Goal: Check status: Check status

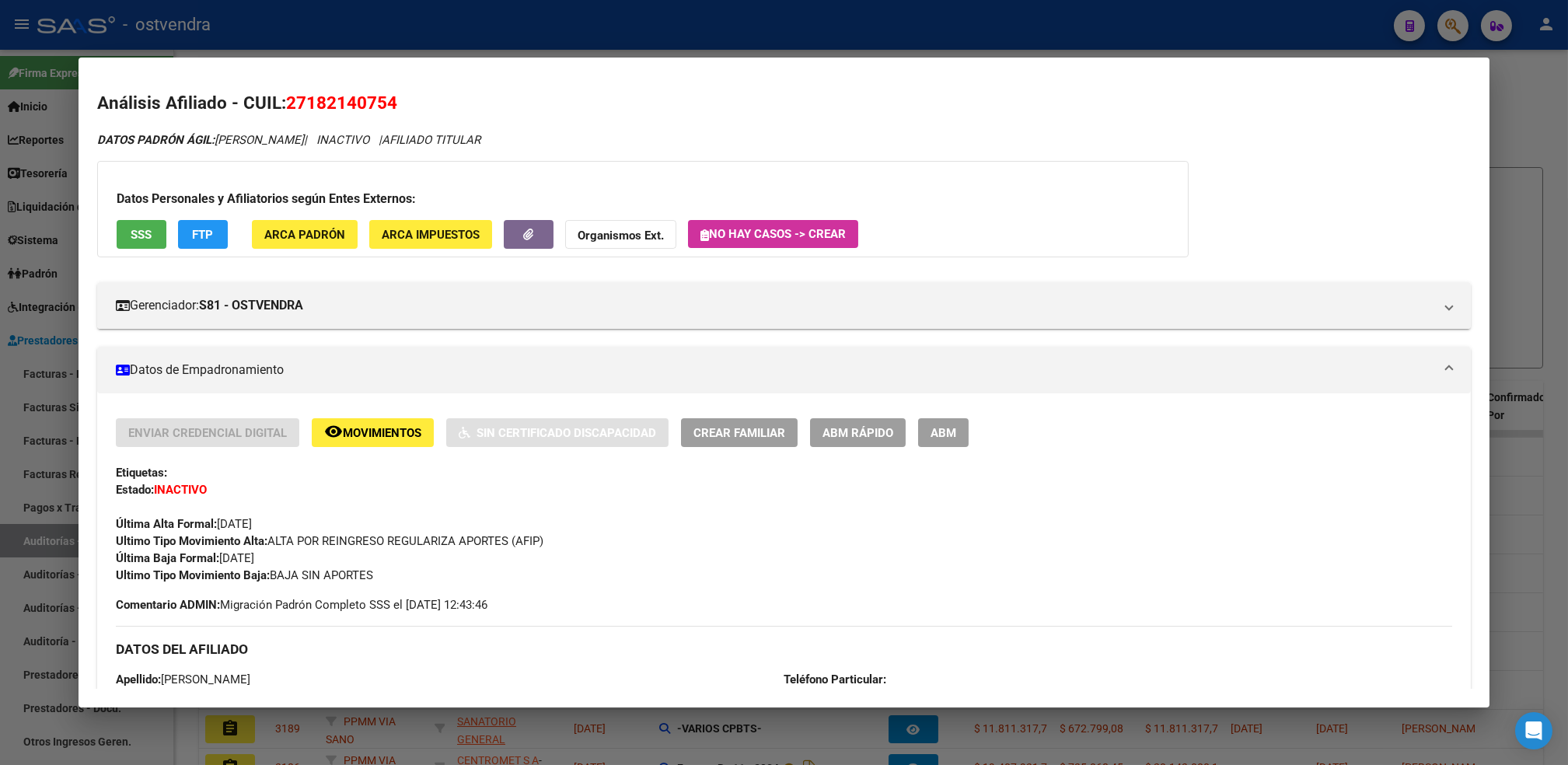
click at [1532, 77] on div at bounding box center [784, 382] width 1568 height 765
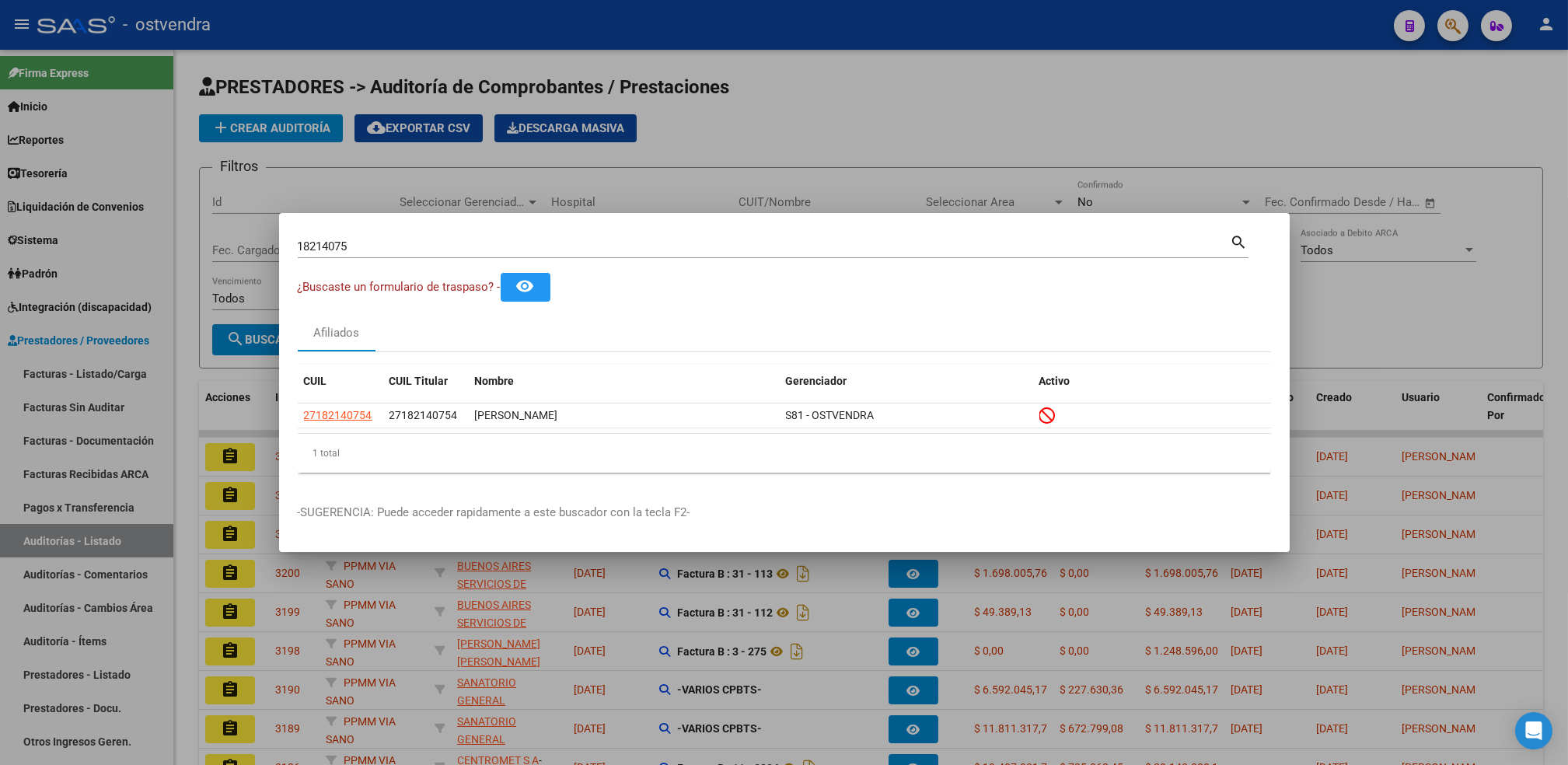
click at [1452, 26] on div at bounding box center [784, 382] width 1568 height 765
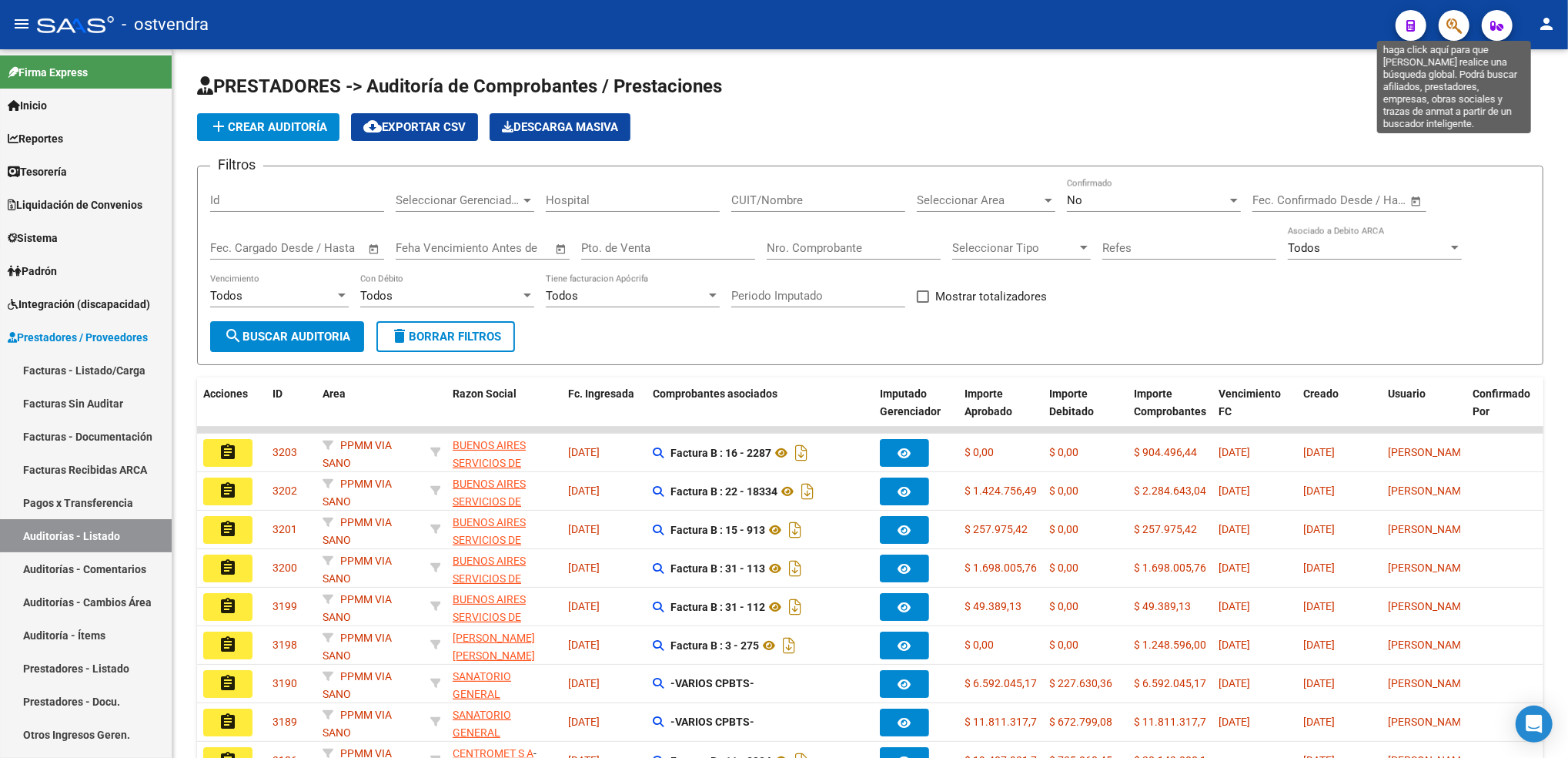
click at [1451, 23] on icon "button" at bounding box center [1454, 26] width 16 height 18
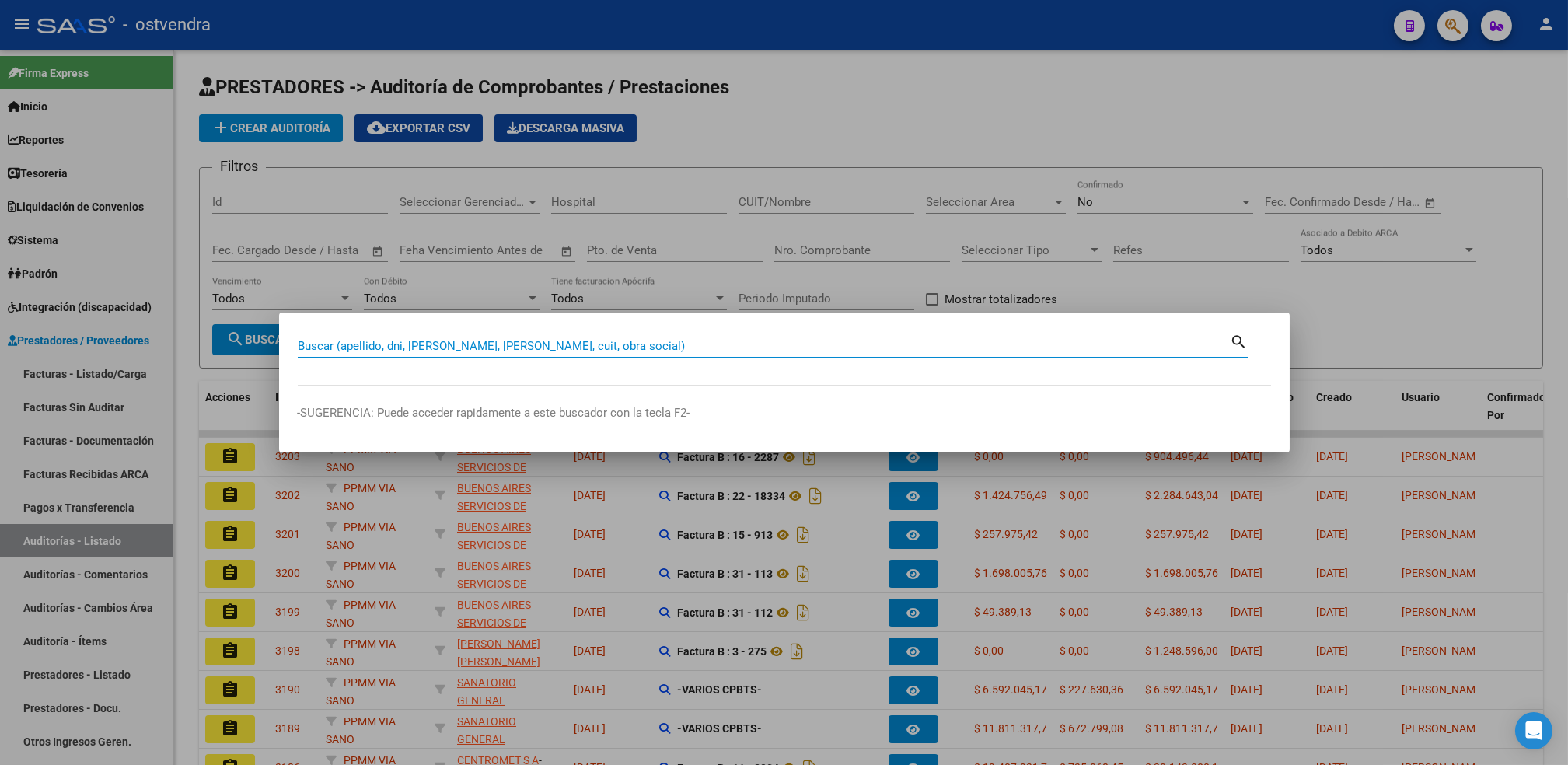
click at [735, 342] on input "Buscar (apellido, dni, [PERSON_NAME], [PERSON_NAME], cuit, obra social)" at bounding box center [765, 346] width 933 height 14
paste input "30385148"
type input "30385148"
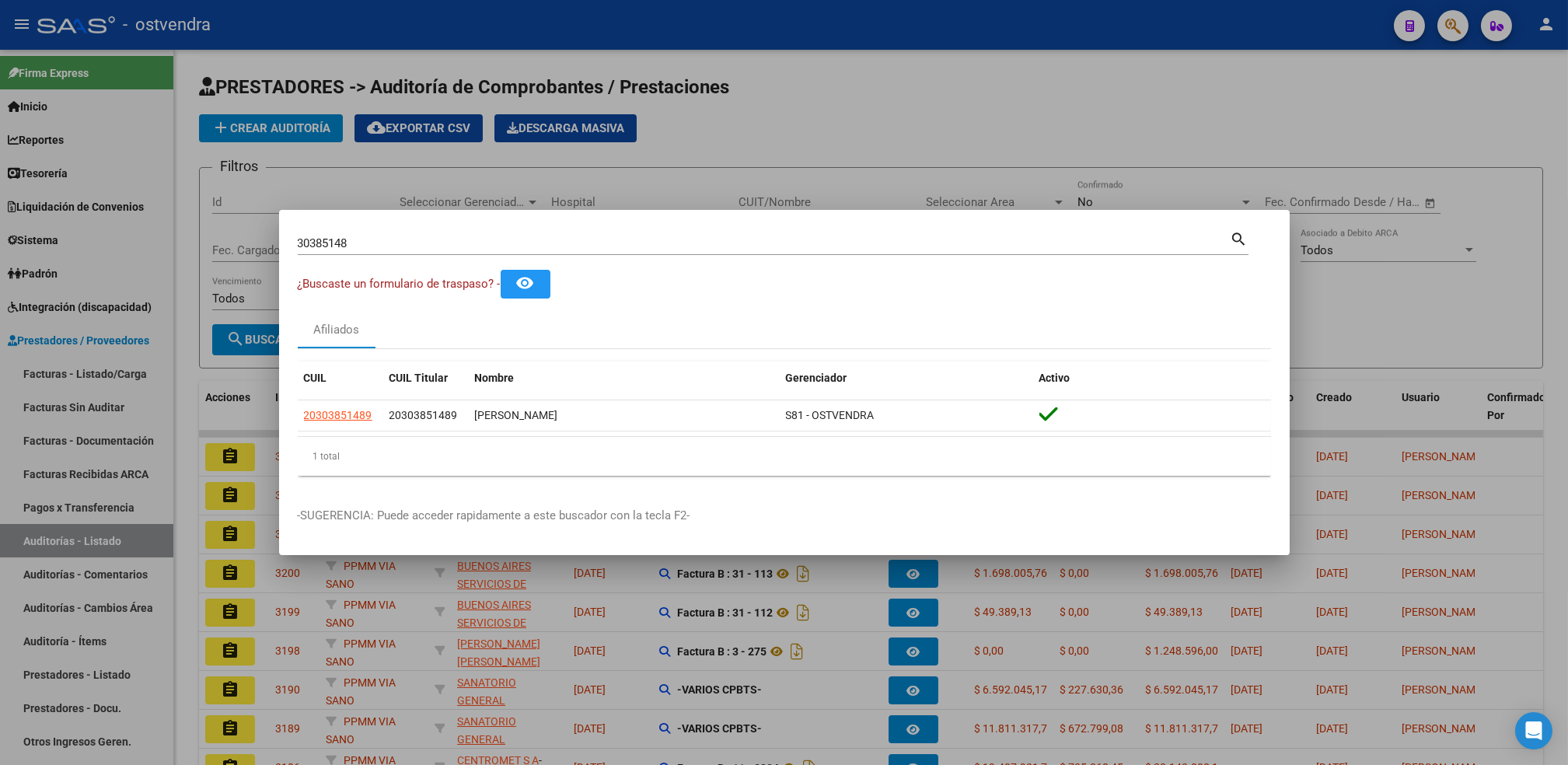
click at [912, 83] on div at bounding box center [784, 382] width 1568 height 765
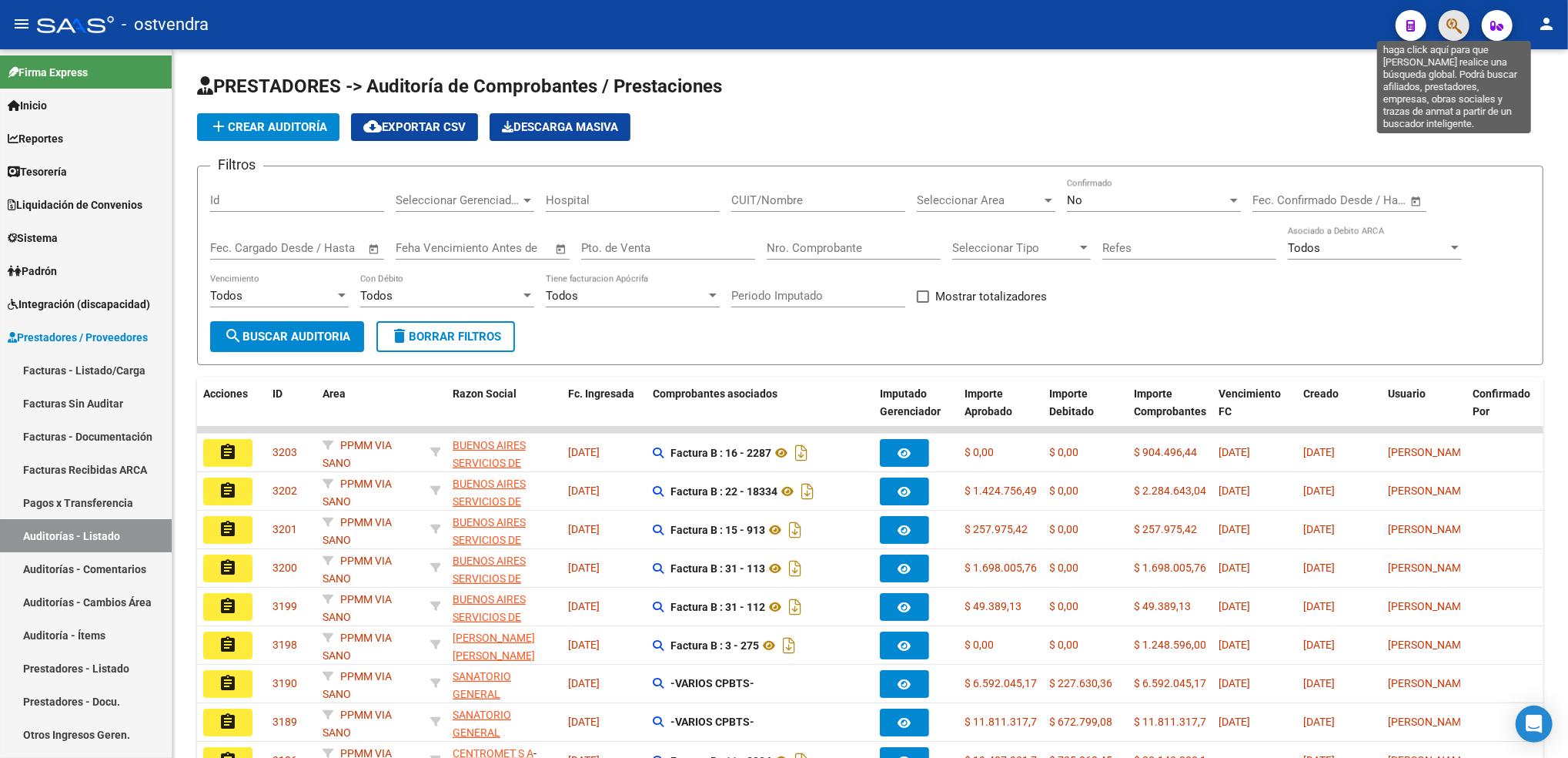
click at [1449, 23] on icon "button" at bounding box center [1454, 26] width 16 height 18
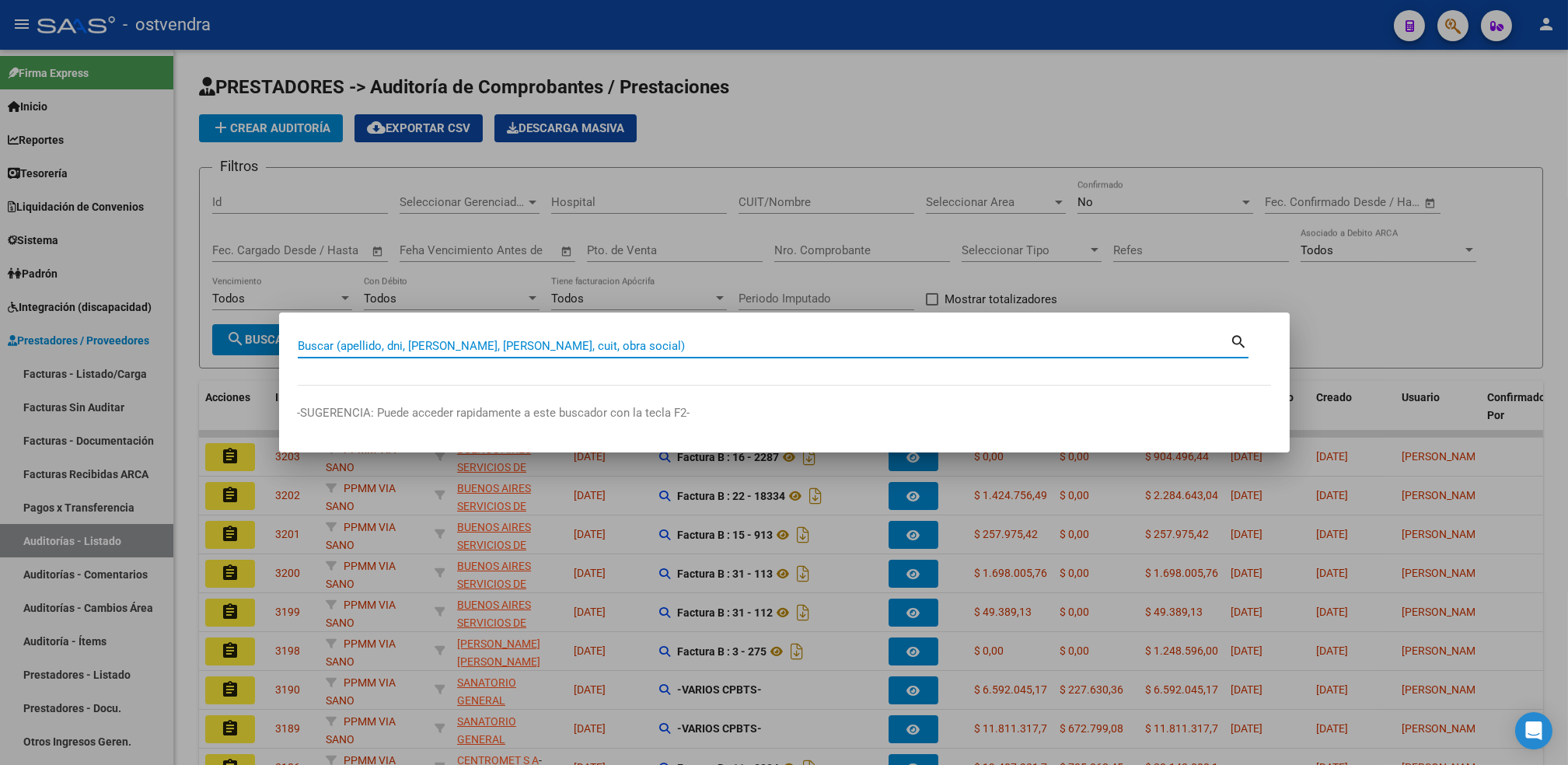
click at [857, 347] on input "Buscar (apellido, dni, [PERSON_NAME], [PERSON_NAME], cuit, obra social)" at bounding box center [765, 346] width 933 height 14
paste input "10697905"
click at [850, 341] on input "10697905" at bounding box center [765, 346] width 933 height 14
type input "10697905"
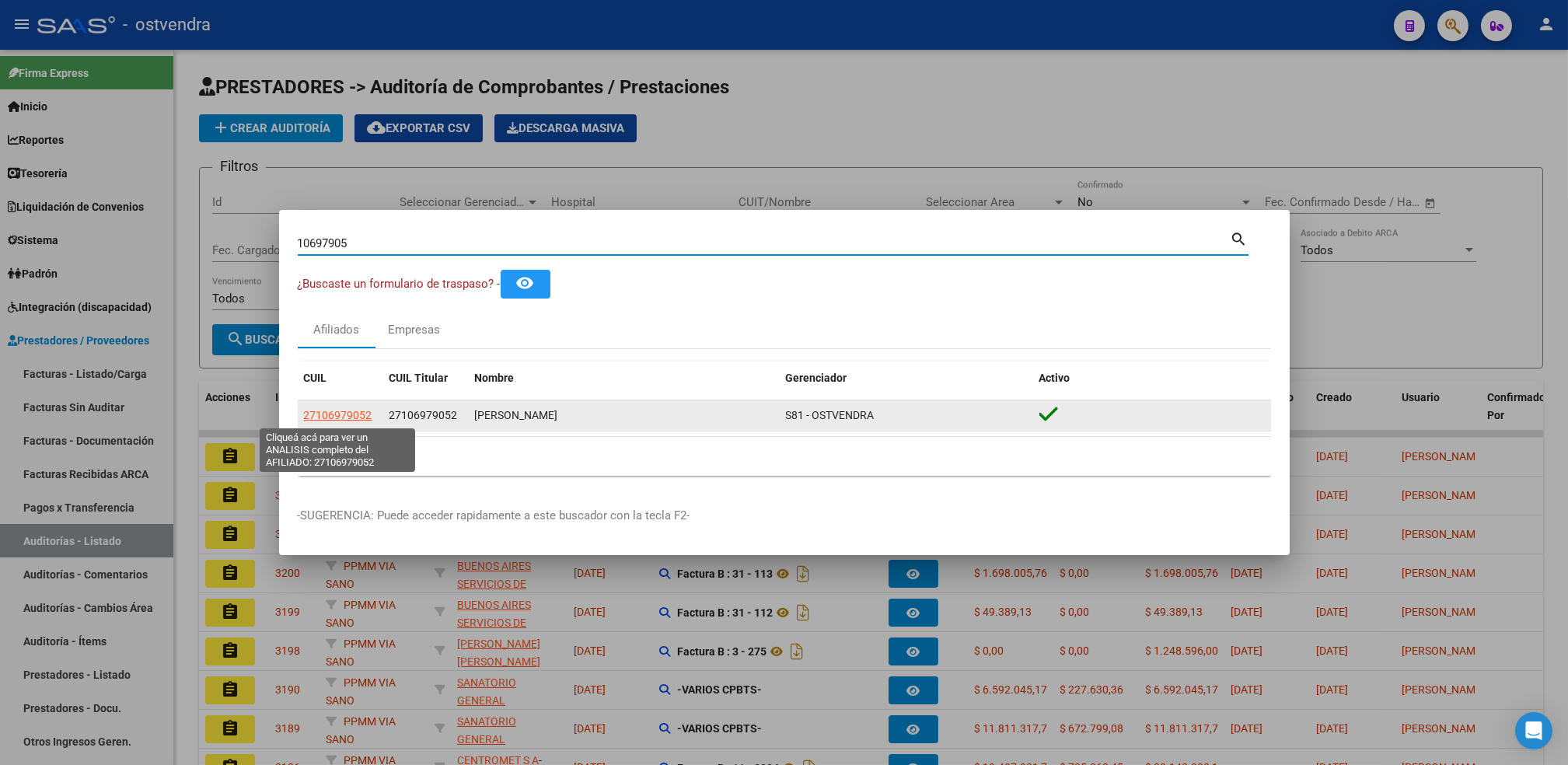
click at [336, 417] on span "27106979052" at bounding box center [338, 415] width 69 height 13
type textarea "27106979052"
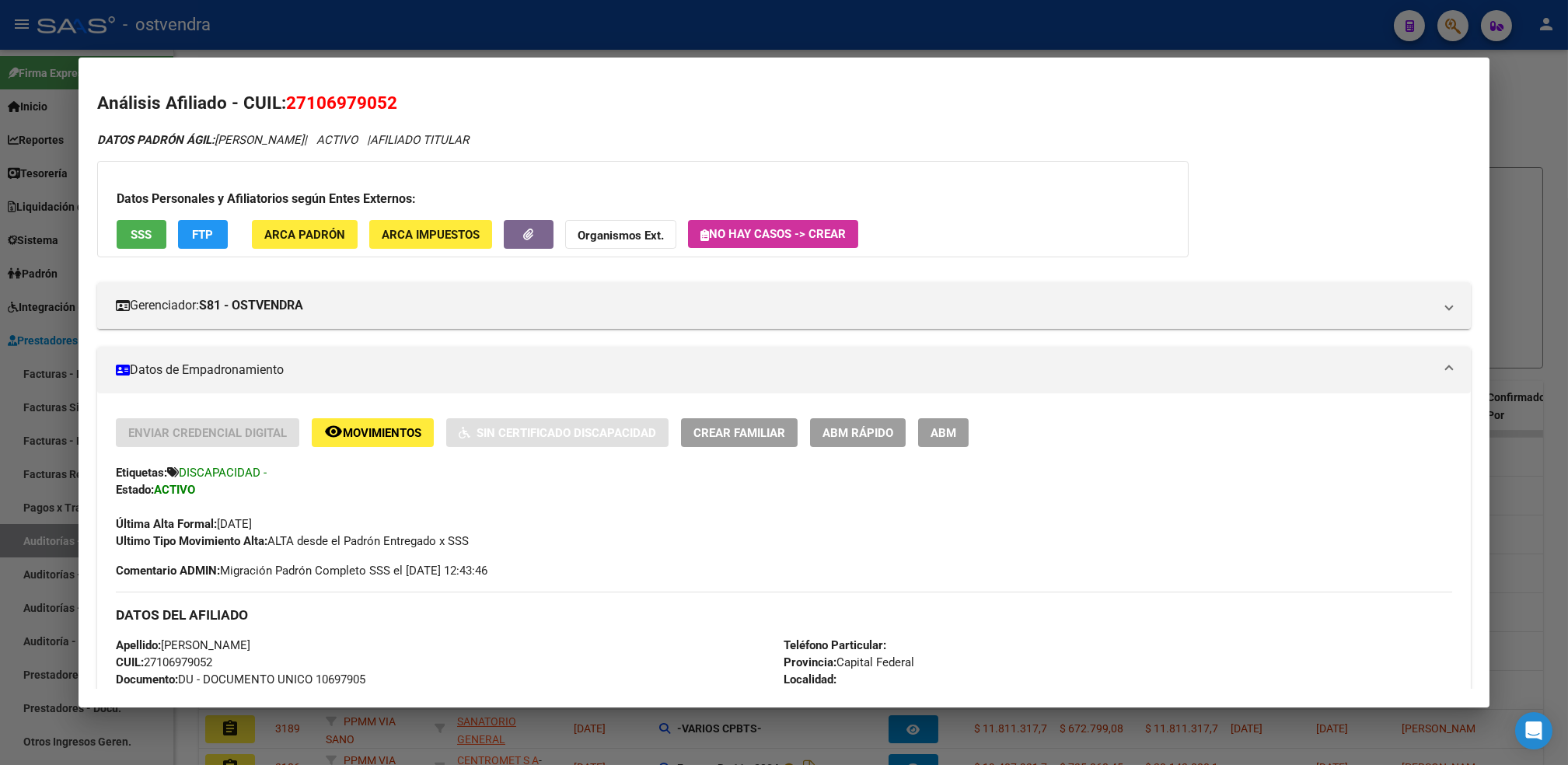
click at [602, 230] on strong "Organismos Ext." at bounding box center [621, 236] width 86 height 14
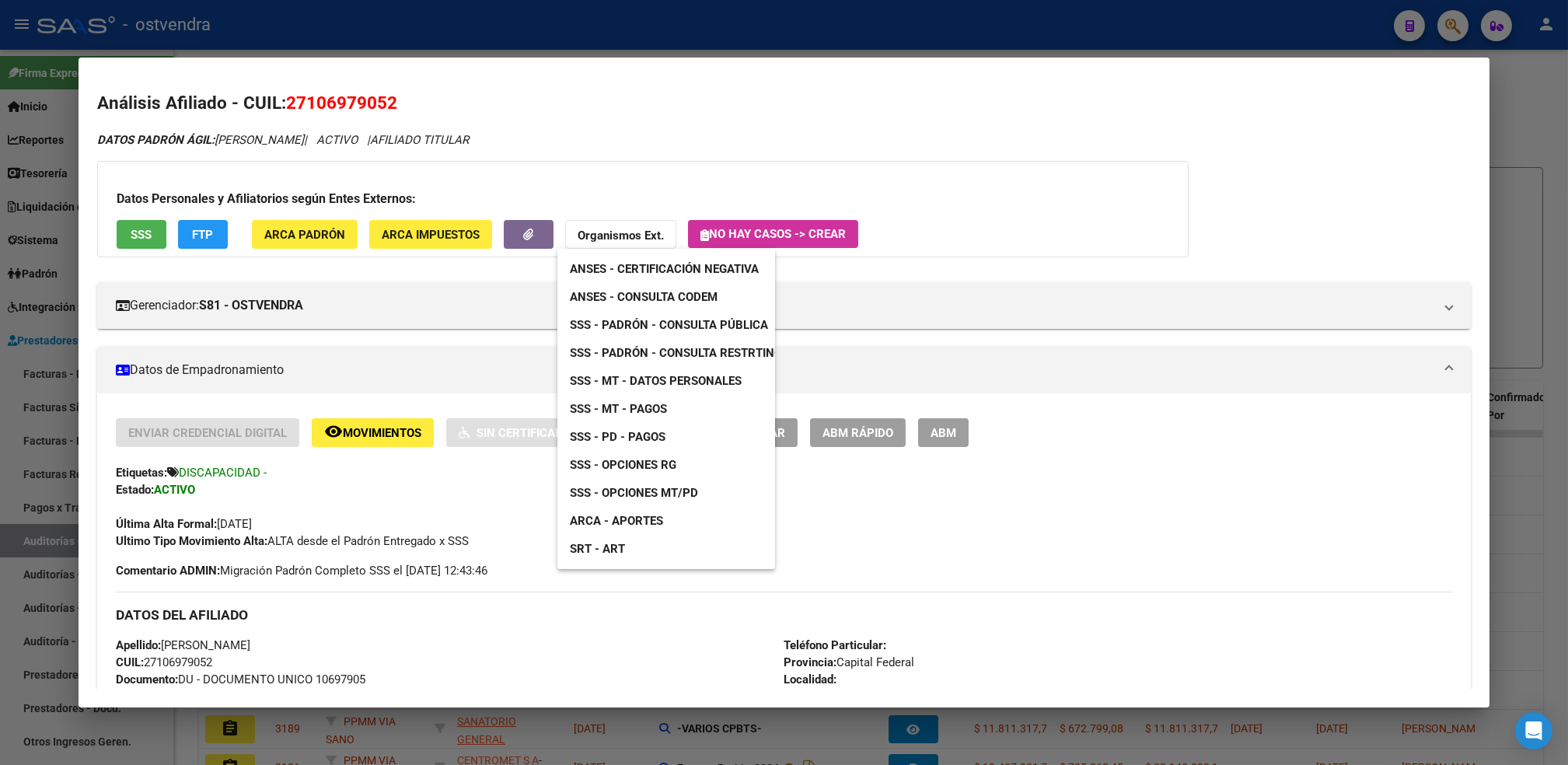
click at [687, 326] on span "SSS - Padrón - Consulta Pública" at bounding box center [669, 325] width 198 height 14
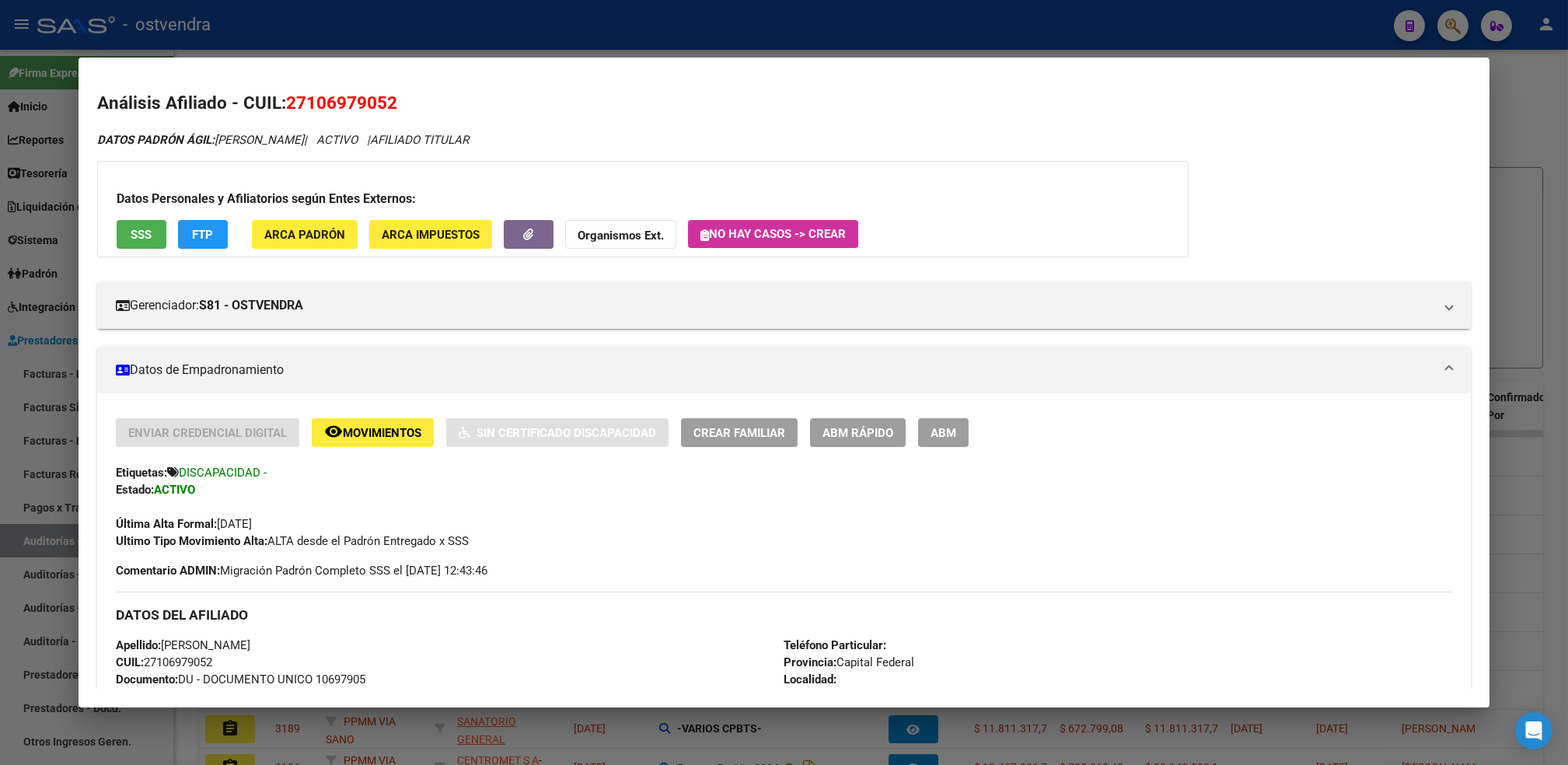
click at [638, 226] on button "Organismos Ext." at bounding box center [621, 234] width 111 height 28
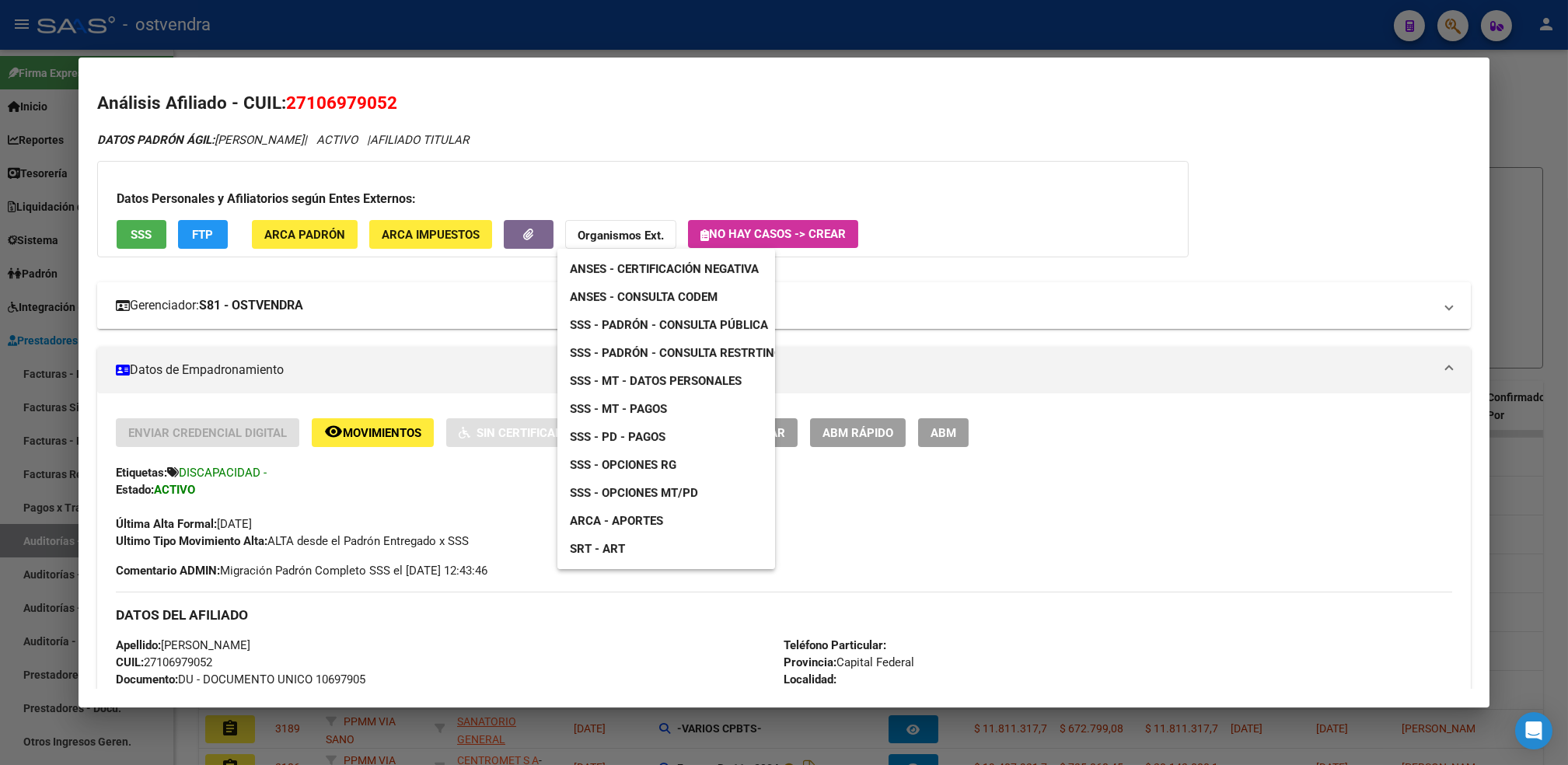
click at [644, 283] on link "ANSES - Consulta CODEM" at bounding box center [644, 296] width 172 height 28
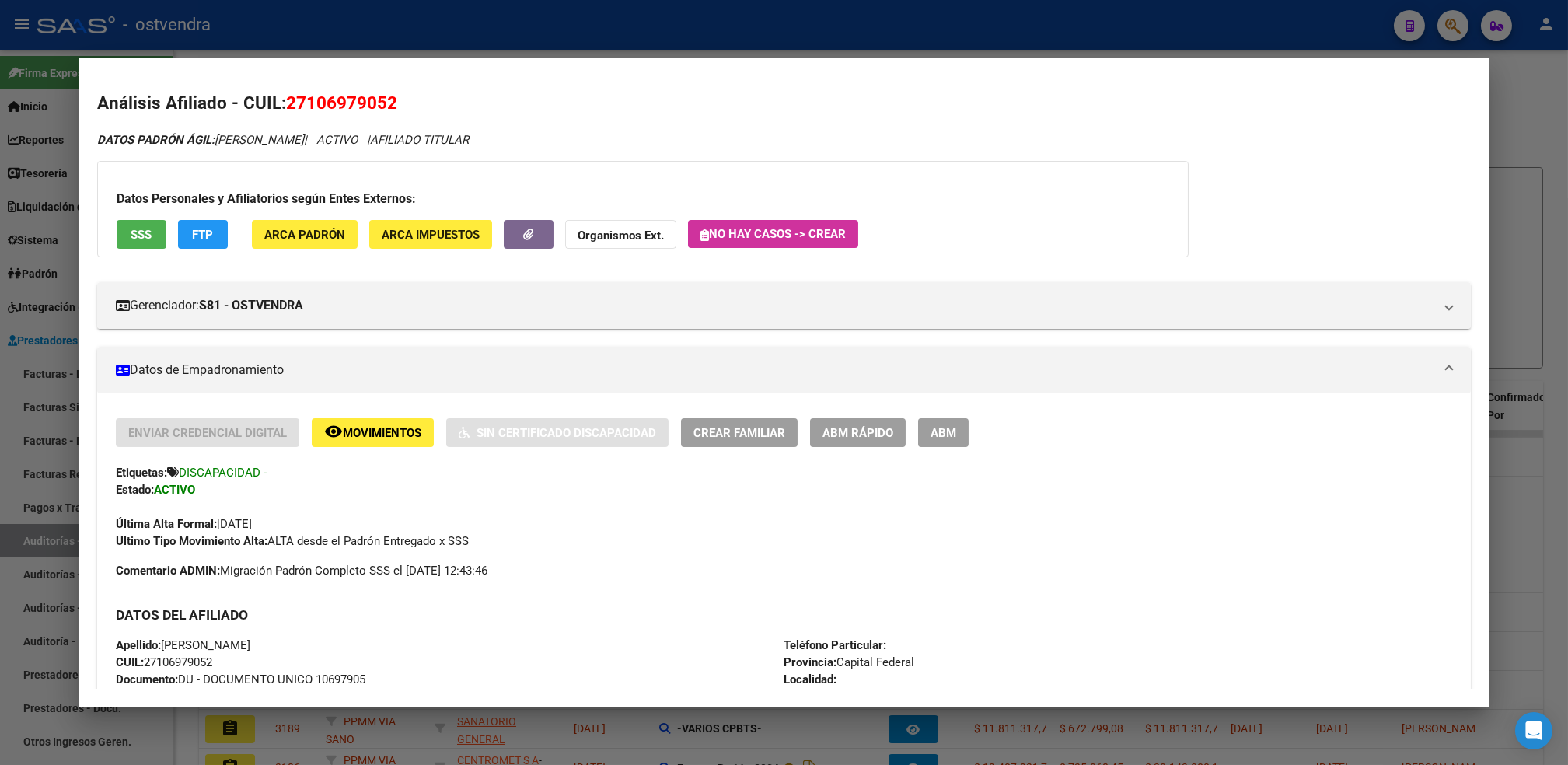
click at [1528, 66] on div at bounding box center [784, 382] width 1568 height 765
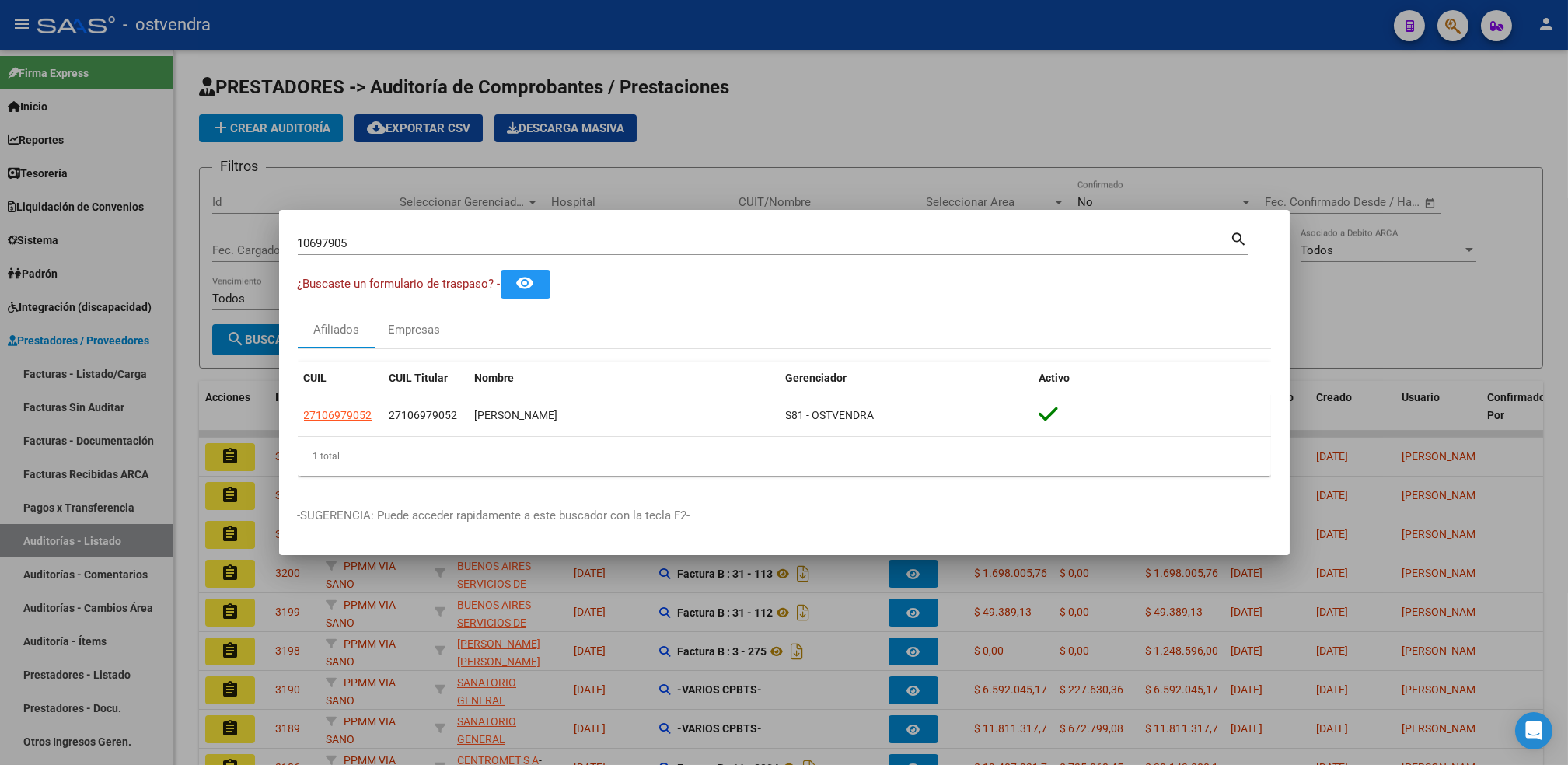
click at [1363, 113] on div at bounding box center [784, 382] width 1568 height 765
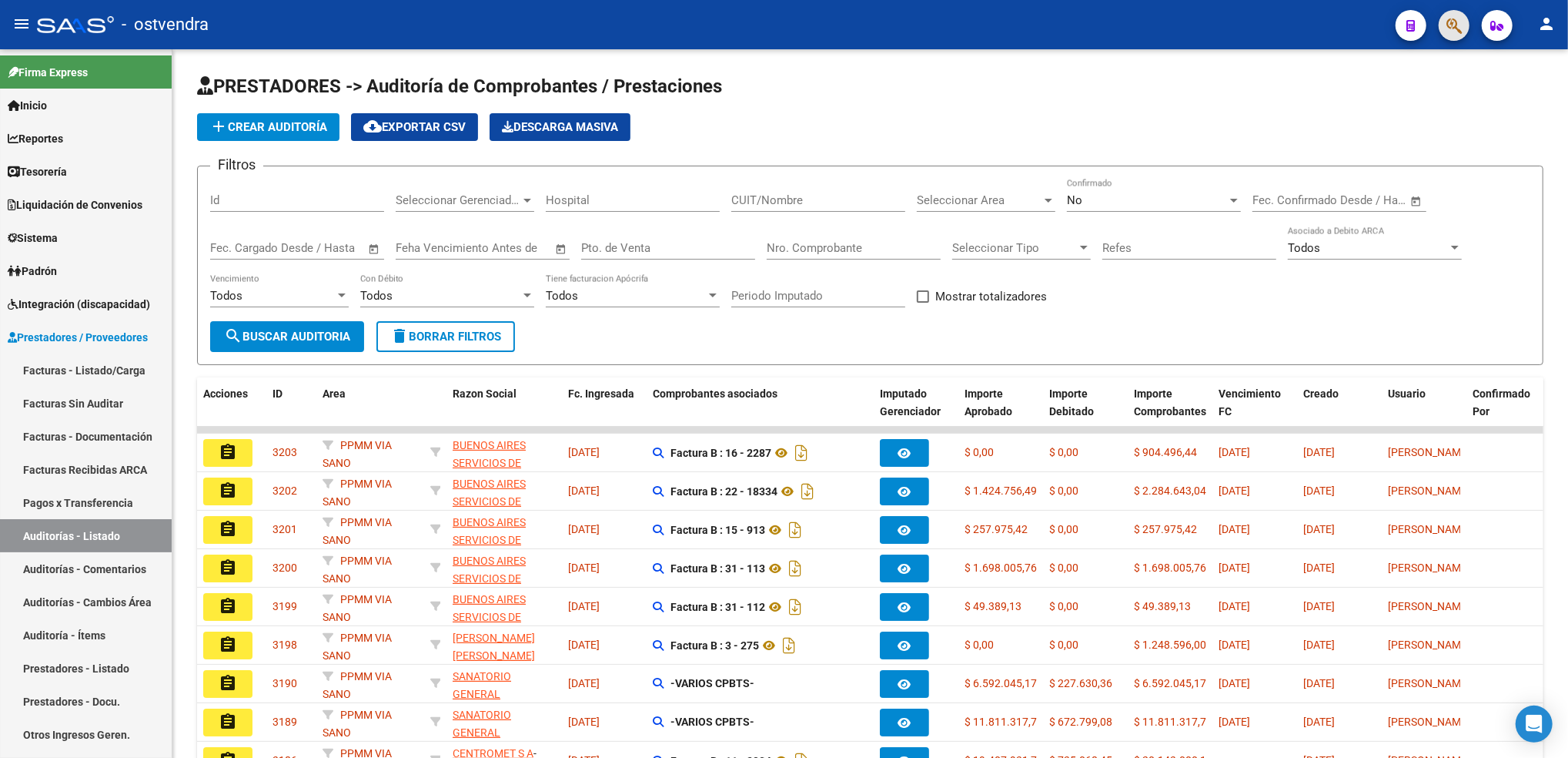
click at [1444, 19] on button "button" at bounding box center [1454, 25] width 31 height 31
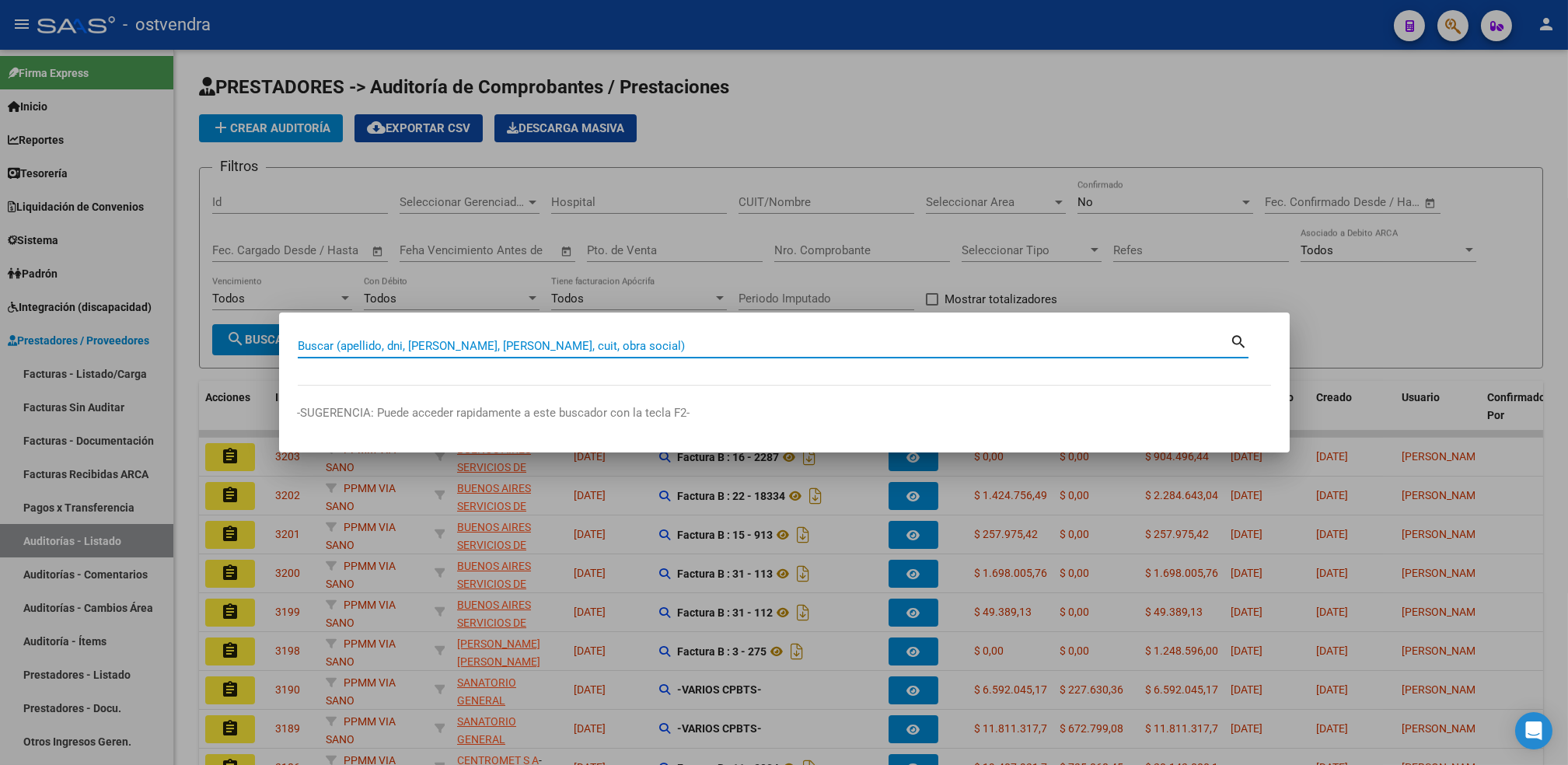
click at [1036, 341] on input "Buscar (apellido, dni, [PERSON_NAME], [PERSON_NAME], cuit, obra social)" at bounding box center [765, 346] width 933 height 14
paste input "47414968"
type input "47414968"
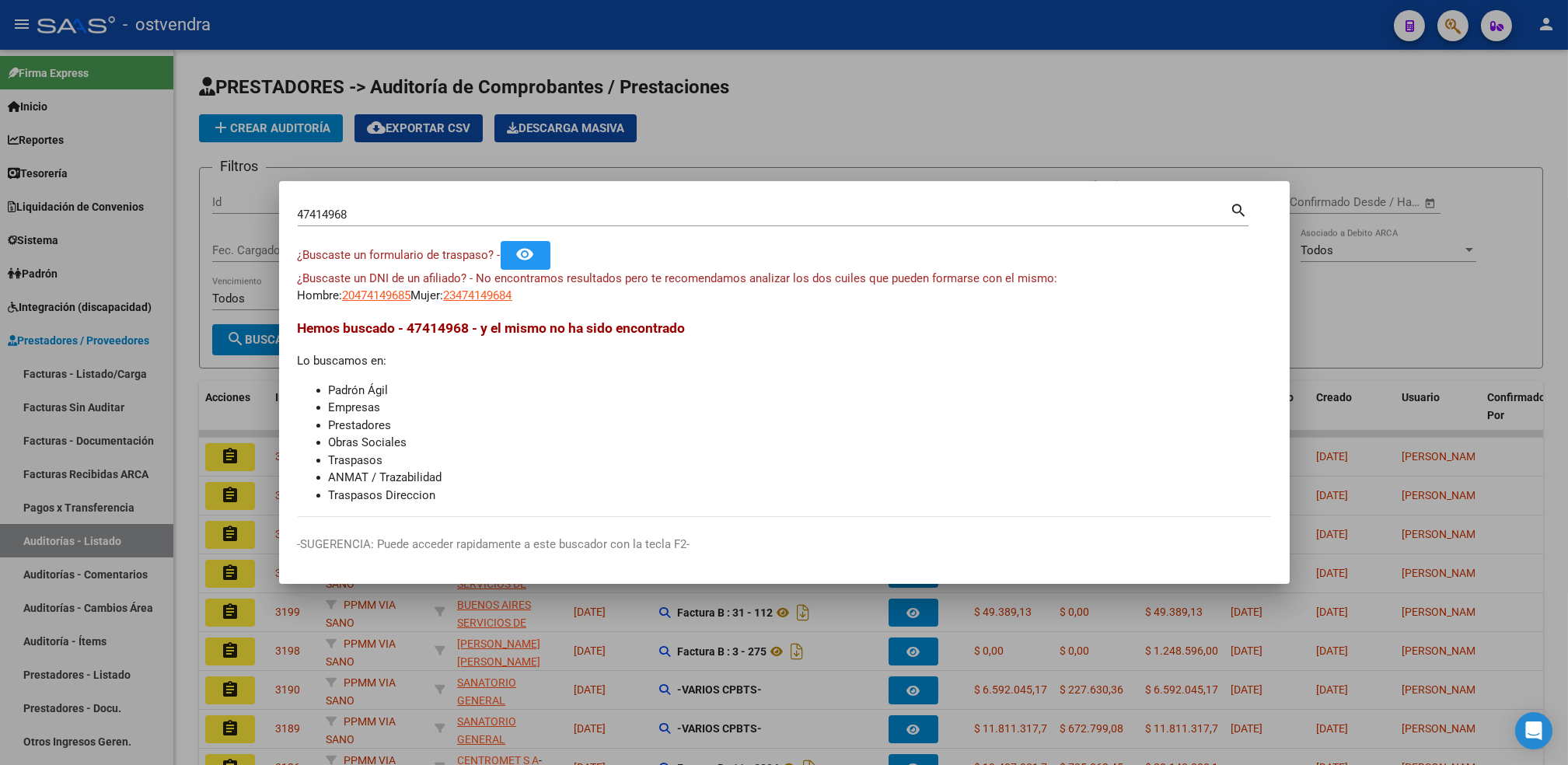
click at [1060, 114] on div at bounding box center [784, 382] width 1568 height 765
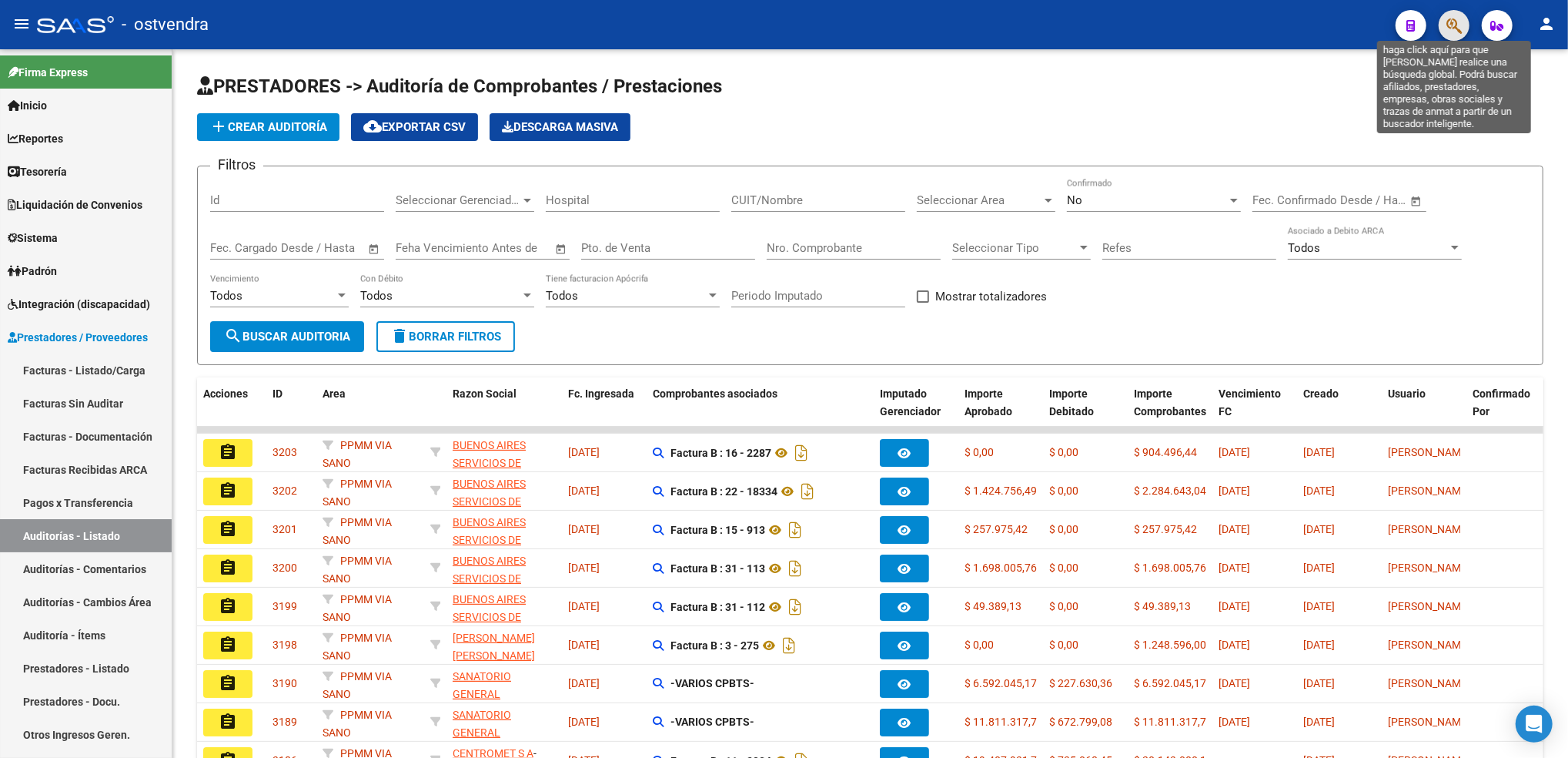
click at [1452, 20] on icon "button" at bounding box center [1454, 26] width 16 height 18
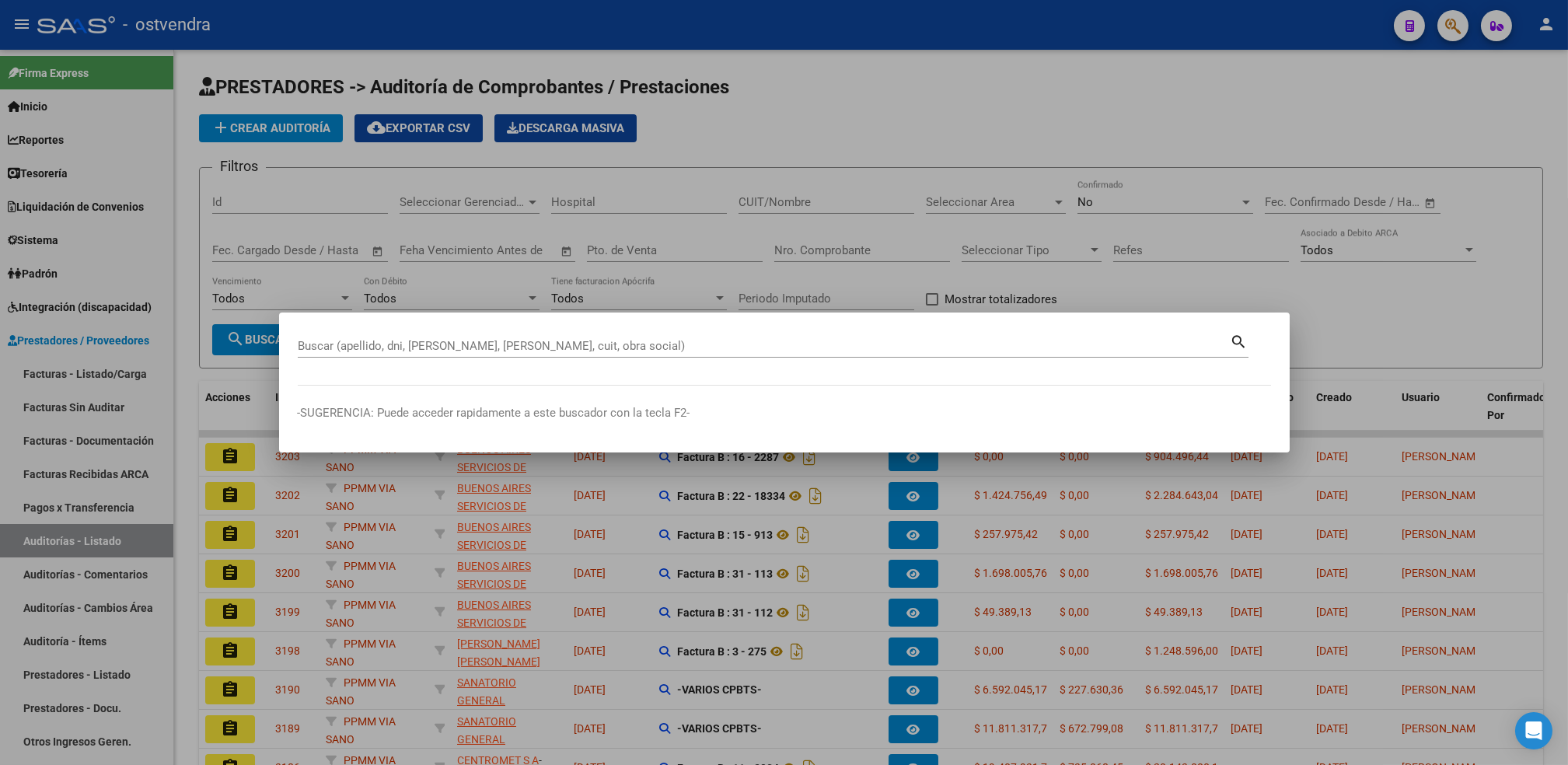
click at [815, 356] on div "Buscar (apellido, dni, [PERSON_NAME], [PERSON_NAME], cuit, obra social)" at bounding box center [765, 346] width 933 height 24
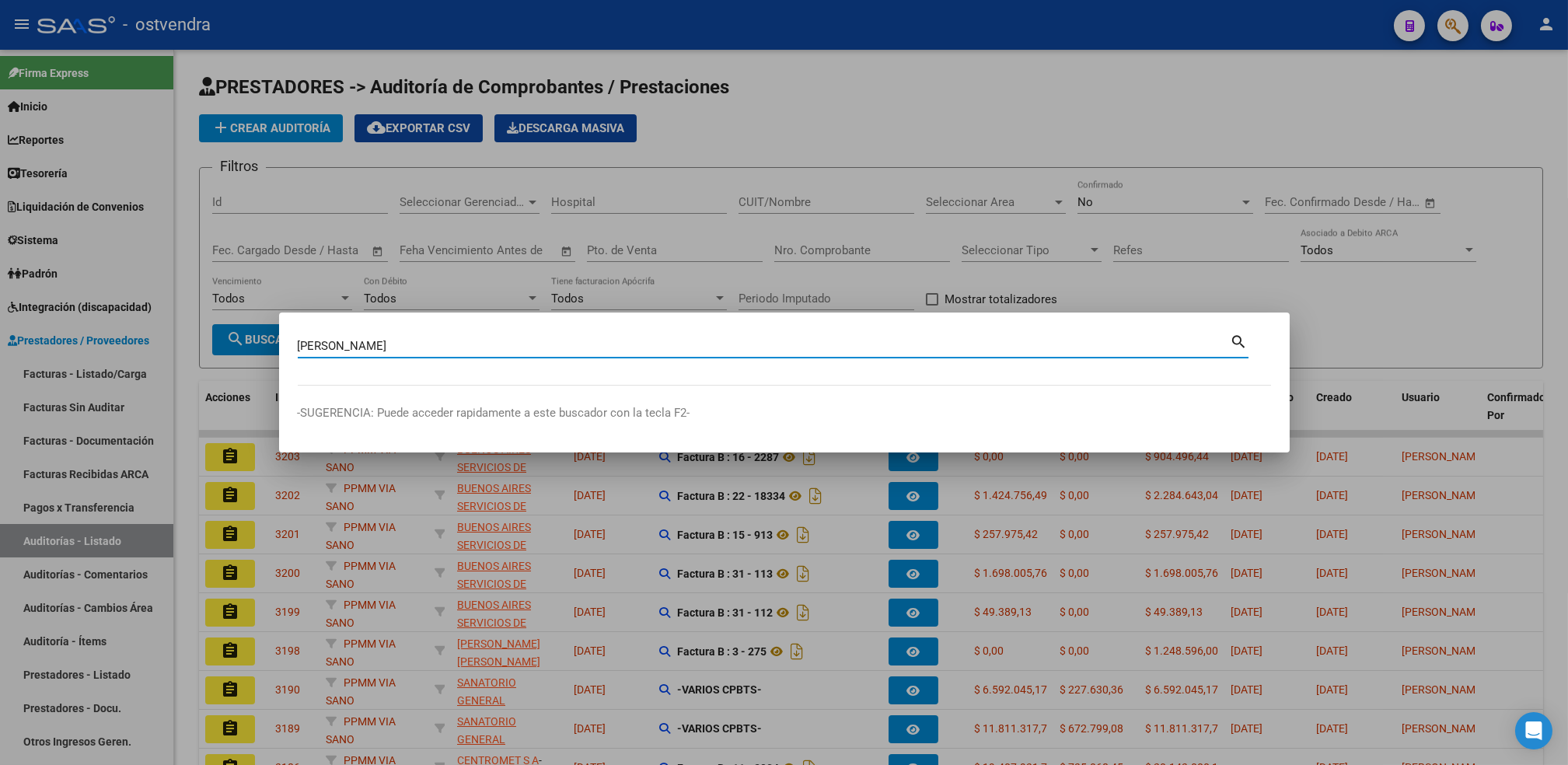
type input "[PERSON_NAME]"
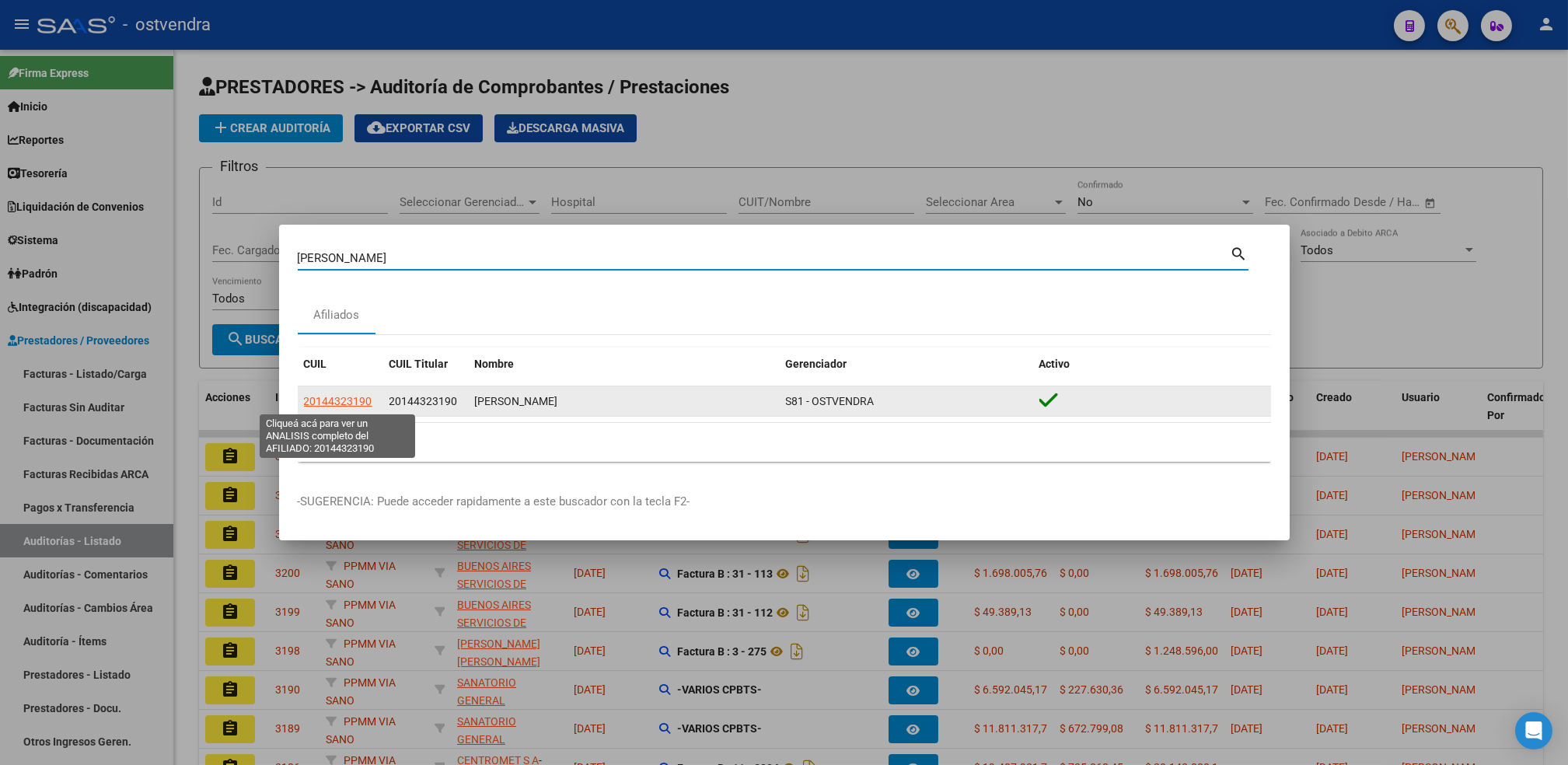
click at [345, 401] on span "20144323190" at bounding box center [338, 401] width 69 height 13
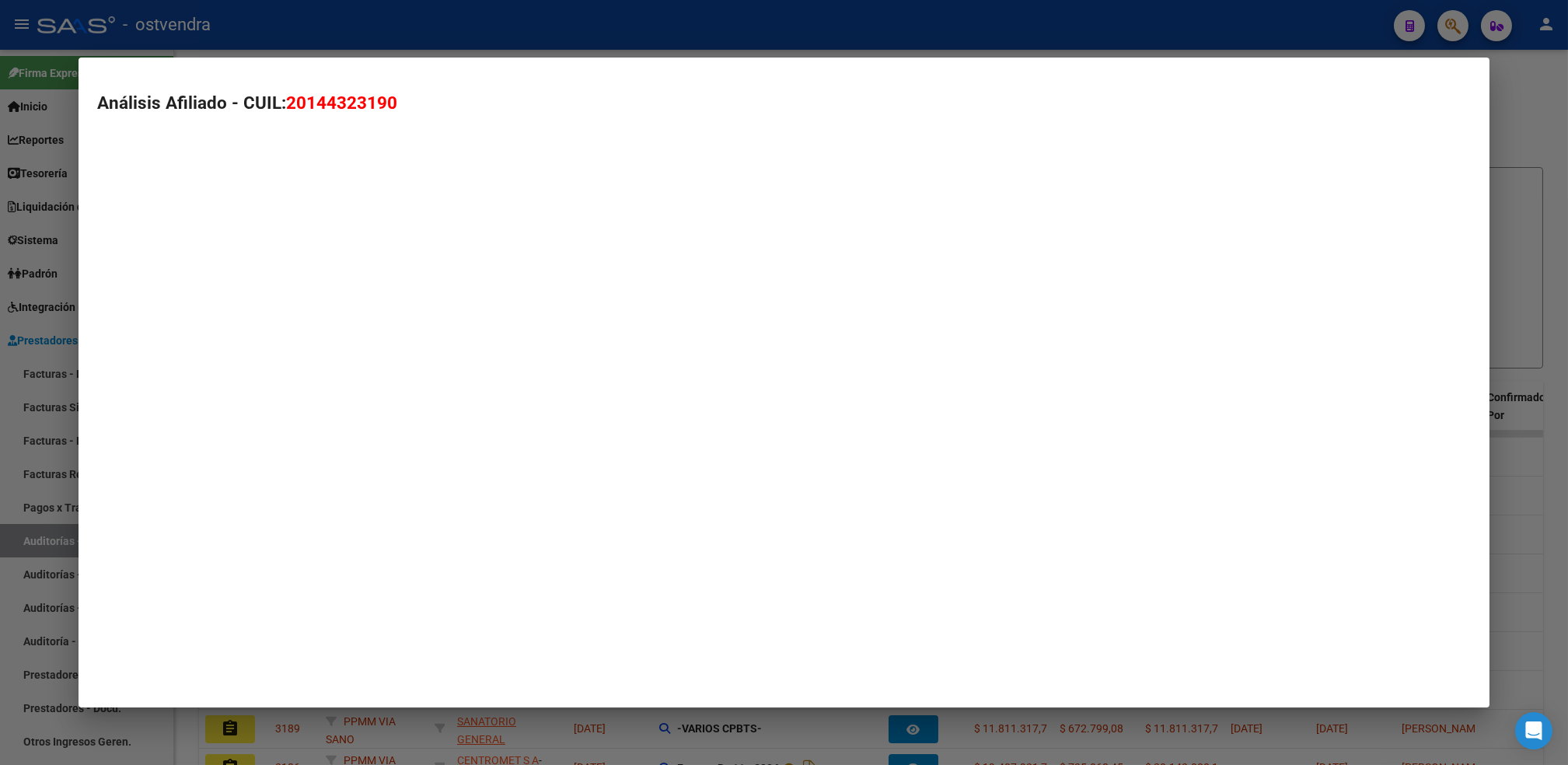
type textarea "20144323190"
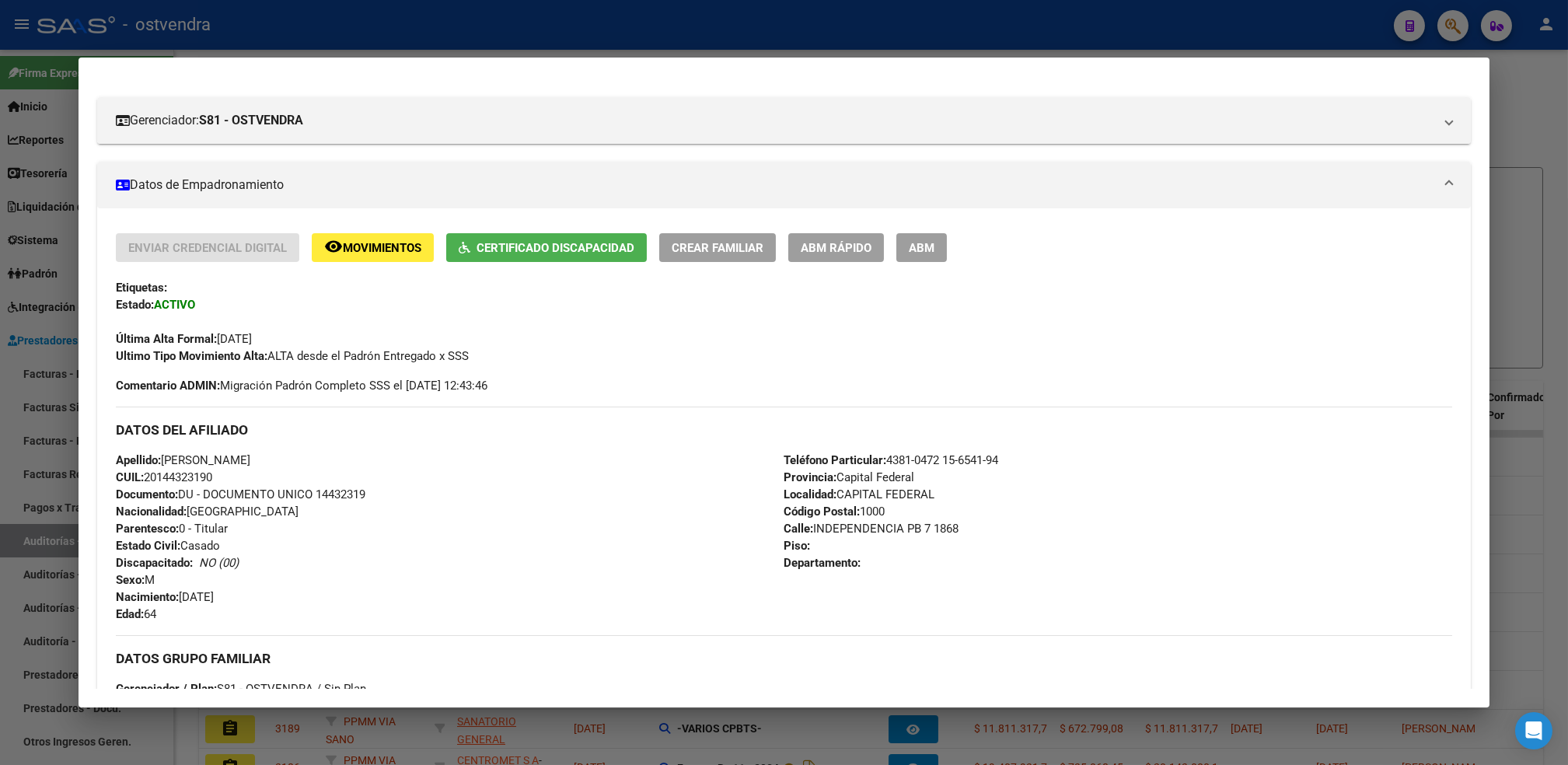
scroll to position [104, 0]
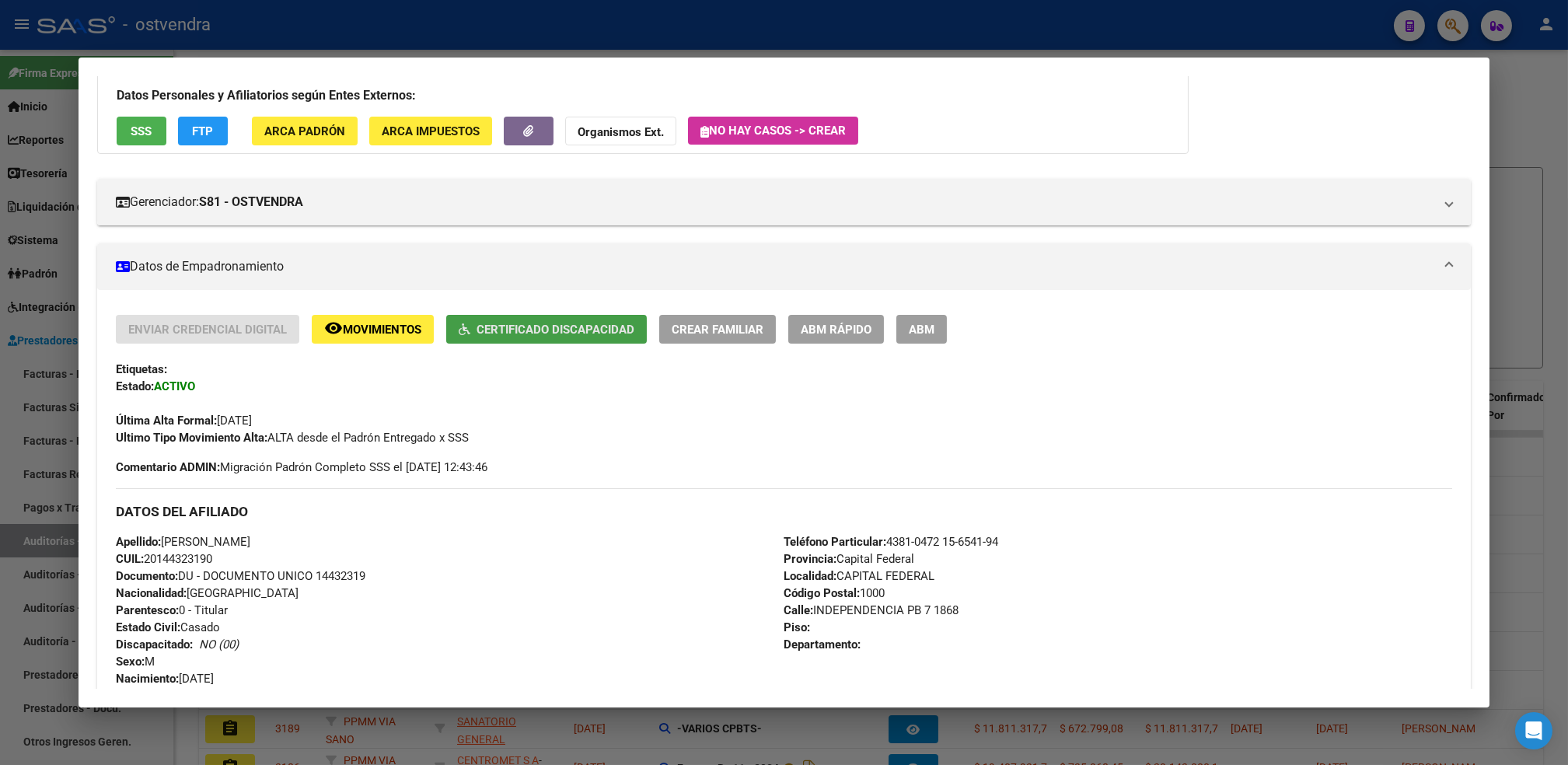
click at [530, 333] on span "Certificado Discapacidad" at bounding box center [556, 330] width 158 height 14
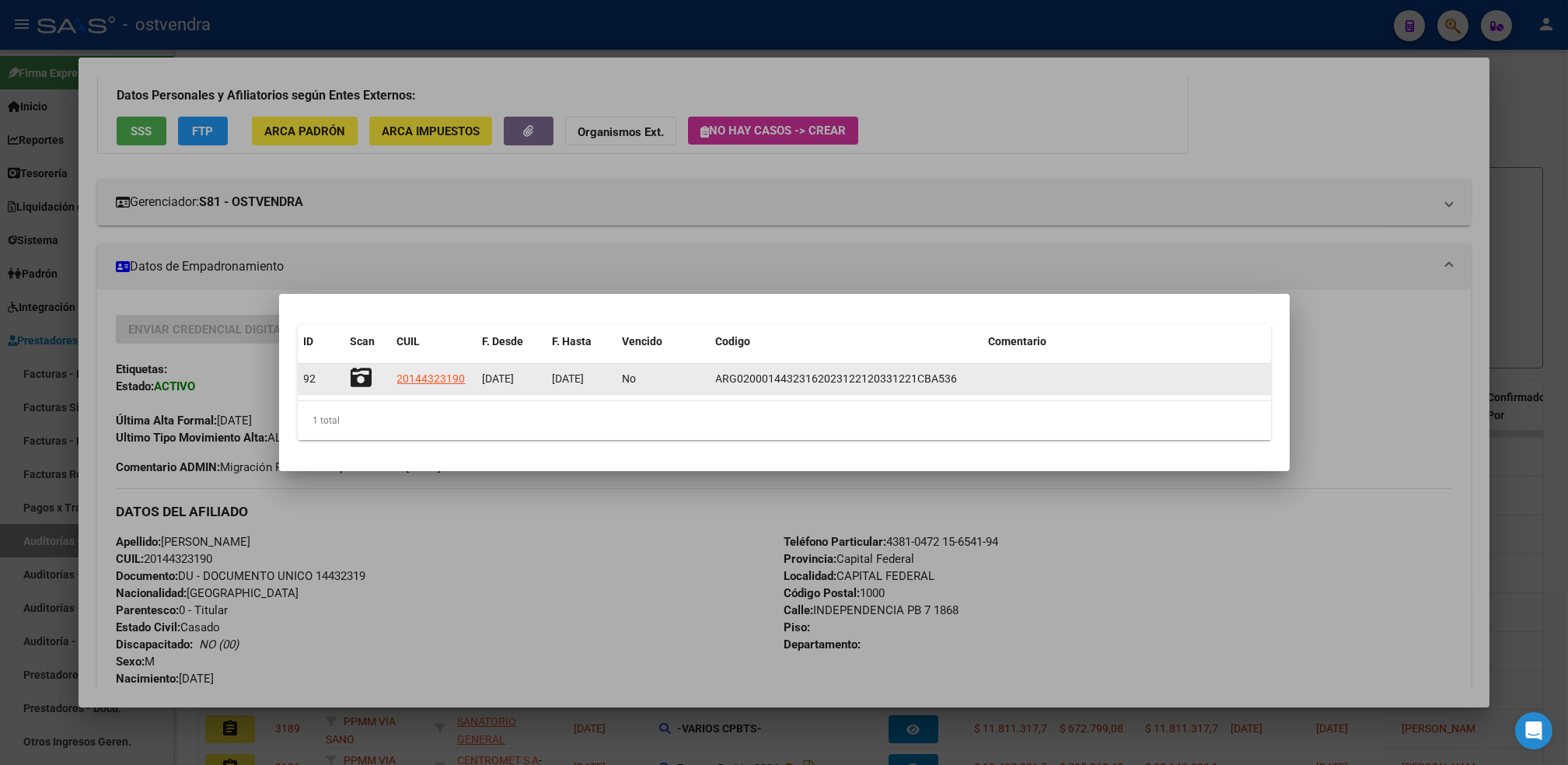
click at [361, 379] on icon at bounding box center [362, 378] width 22 height 22
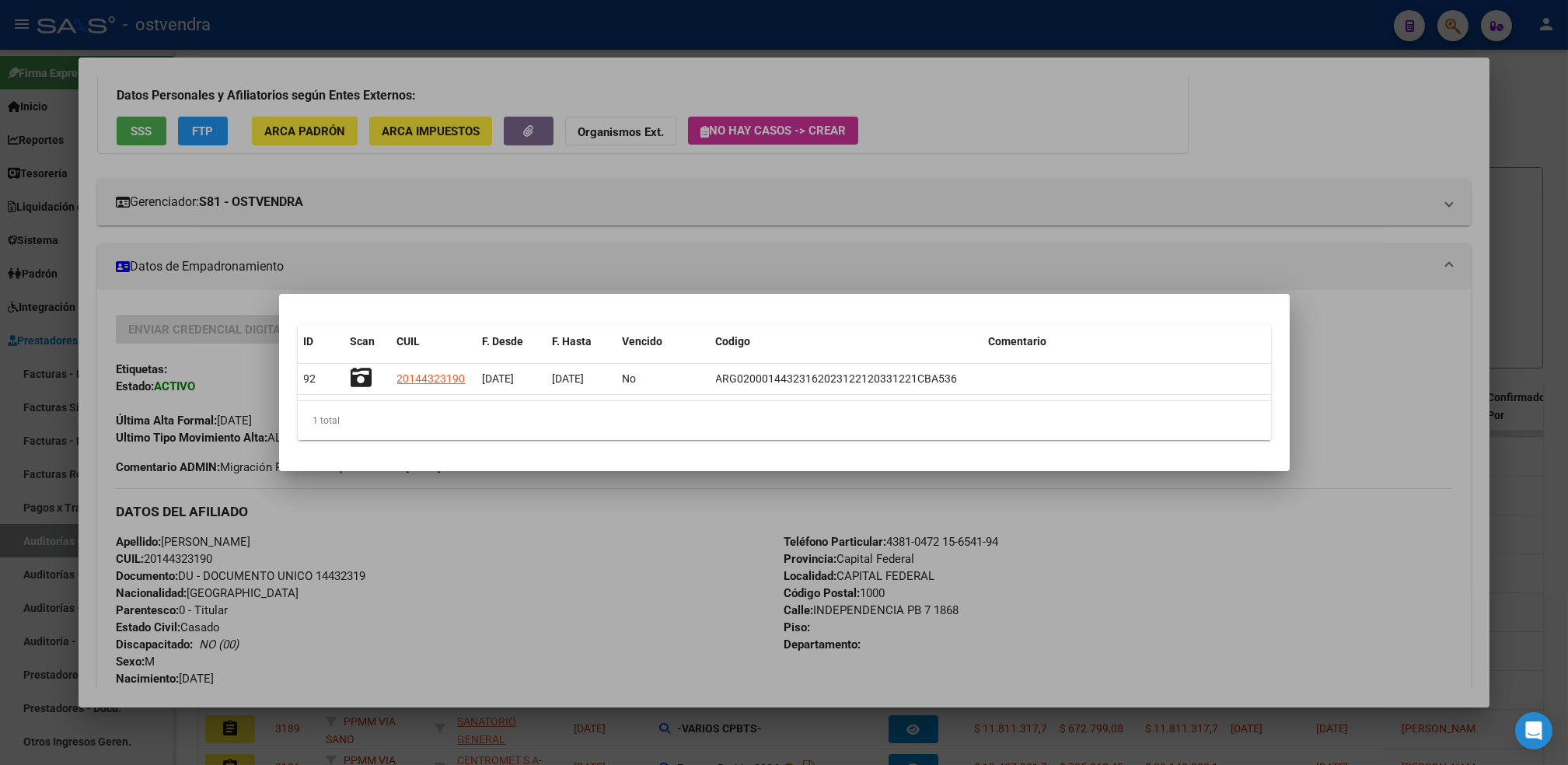
click at [1161, 183] on div at bounding box center [784, 382] width 1568 height 765
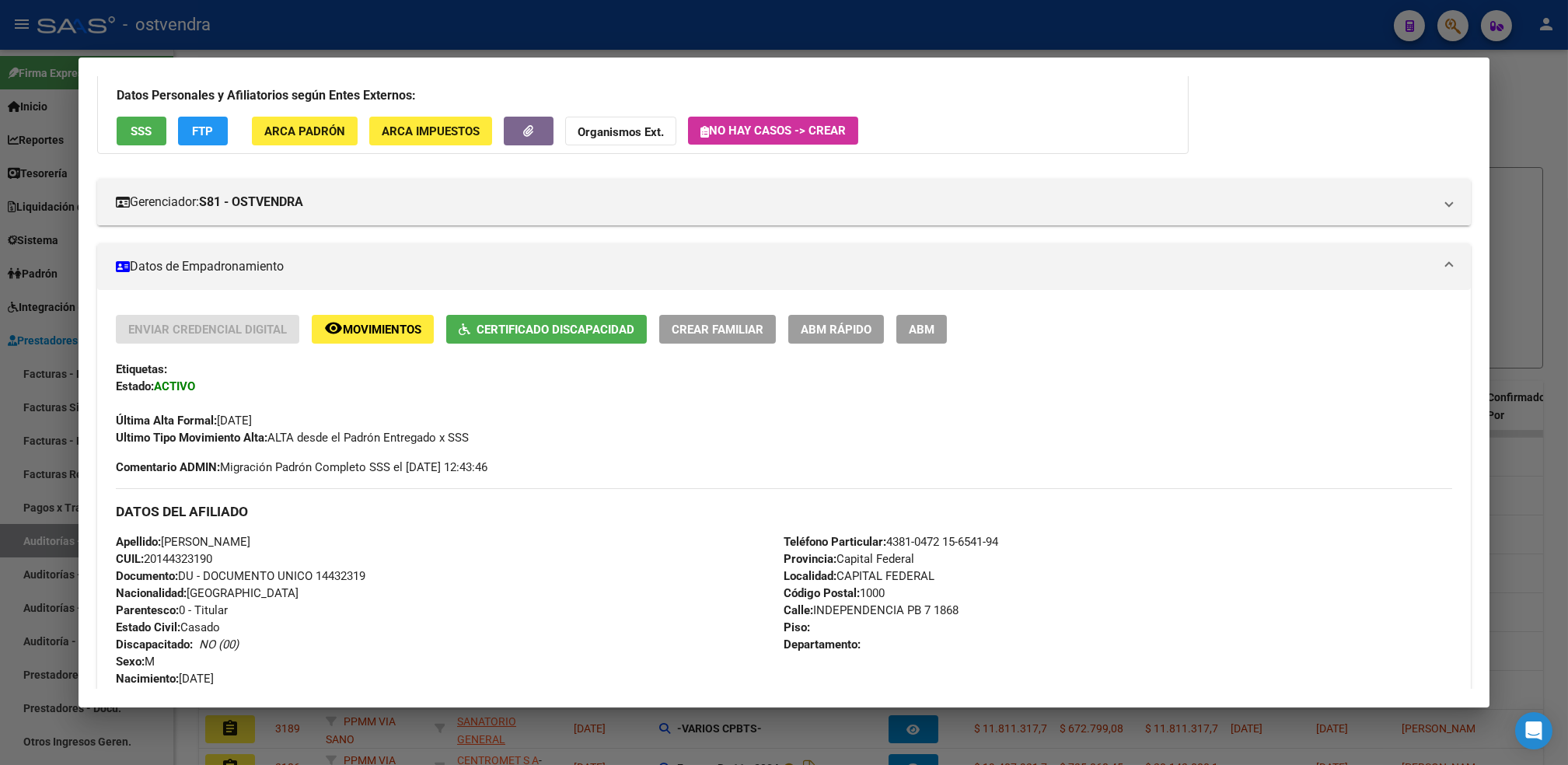
click at [1522, 110] on div at bounding box center [784, 382] width 1568 height 765
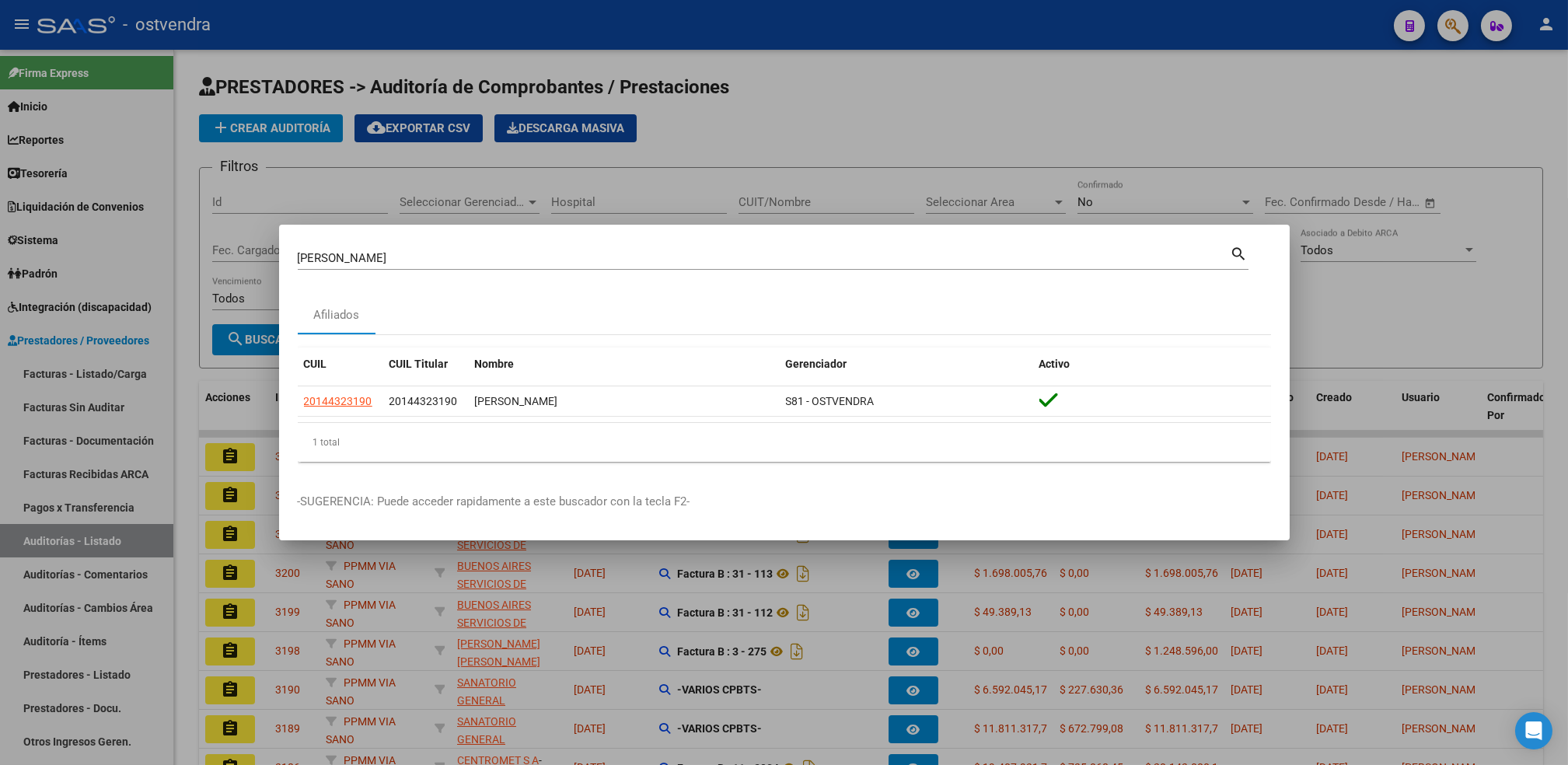
drag, startPoint x: 543, startPoint y: 239, endPoint x: 542, endPoint y: 247, distance: 8.1
click at [542, 241] on mat-dialog-container "[PERSON_NAME] (apellido, dni, cuil, nro traspaso, cuit, obra social) search Afi…" at bounding box center [784, 382] width 1011 height 316
click at [541, 258] on input "[PERSON_NAME]" at bounding box center [765, 258] width 933 height 14
type input "d"
type input "[PERSON_NAME]"
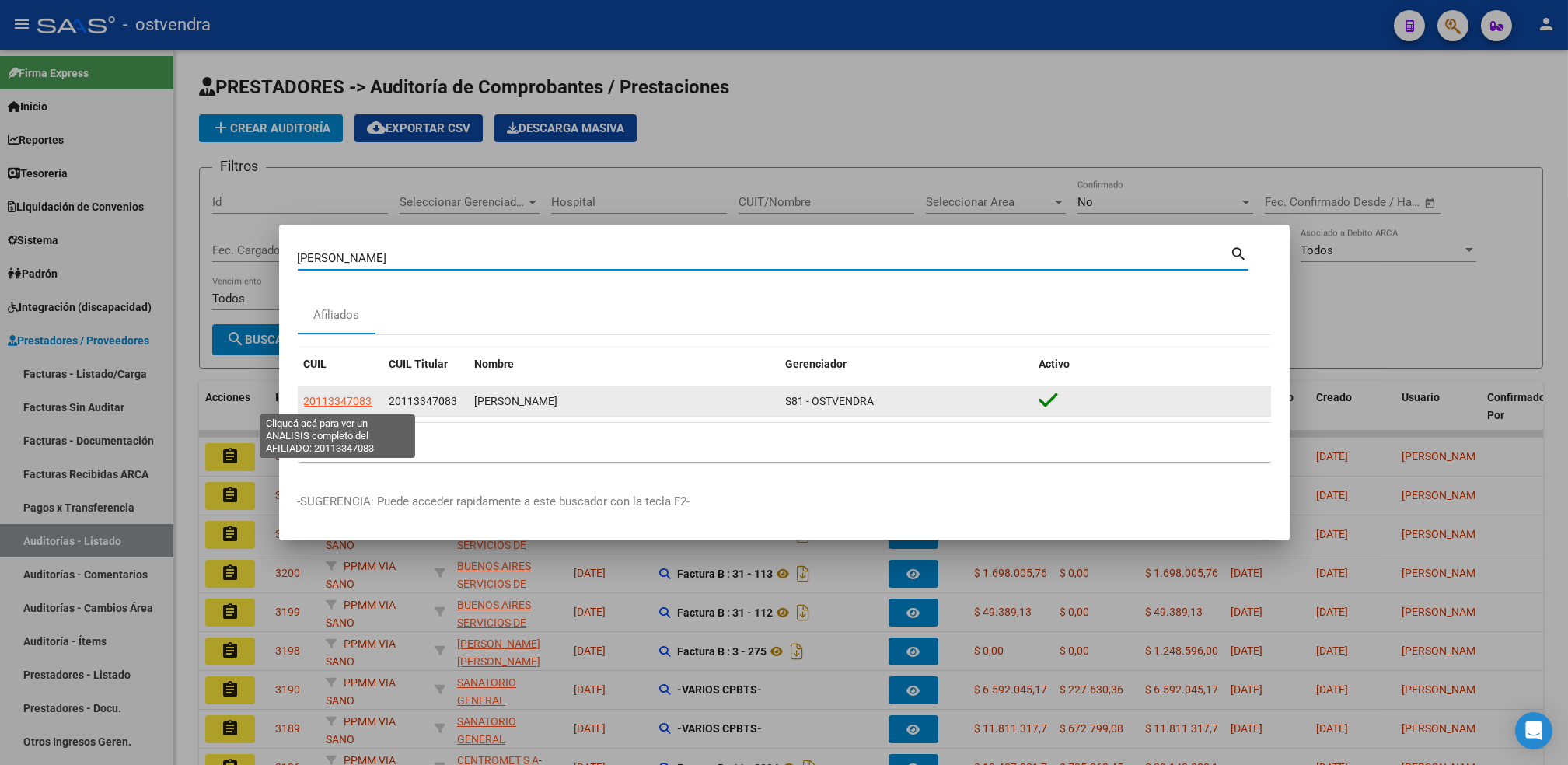
click at [342, 401] on span "20113347083" at bounding box center [338, 401] width 69 height 13
type textarea "20113347083"
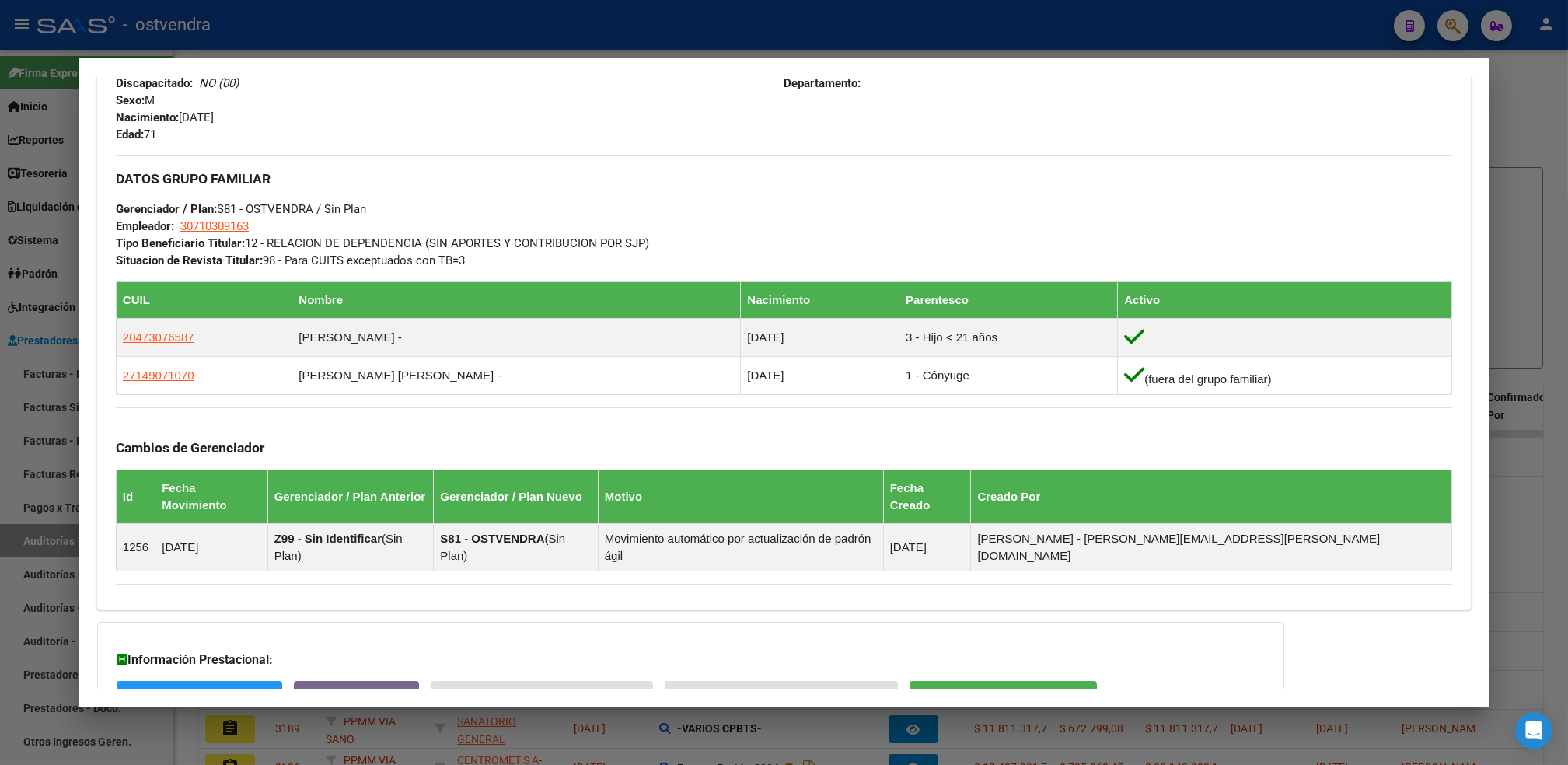
scroll to position [753, 0]
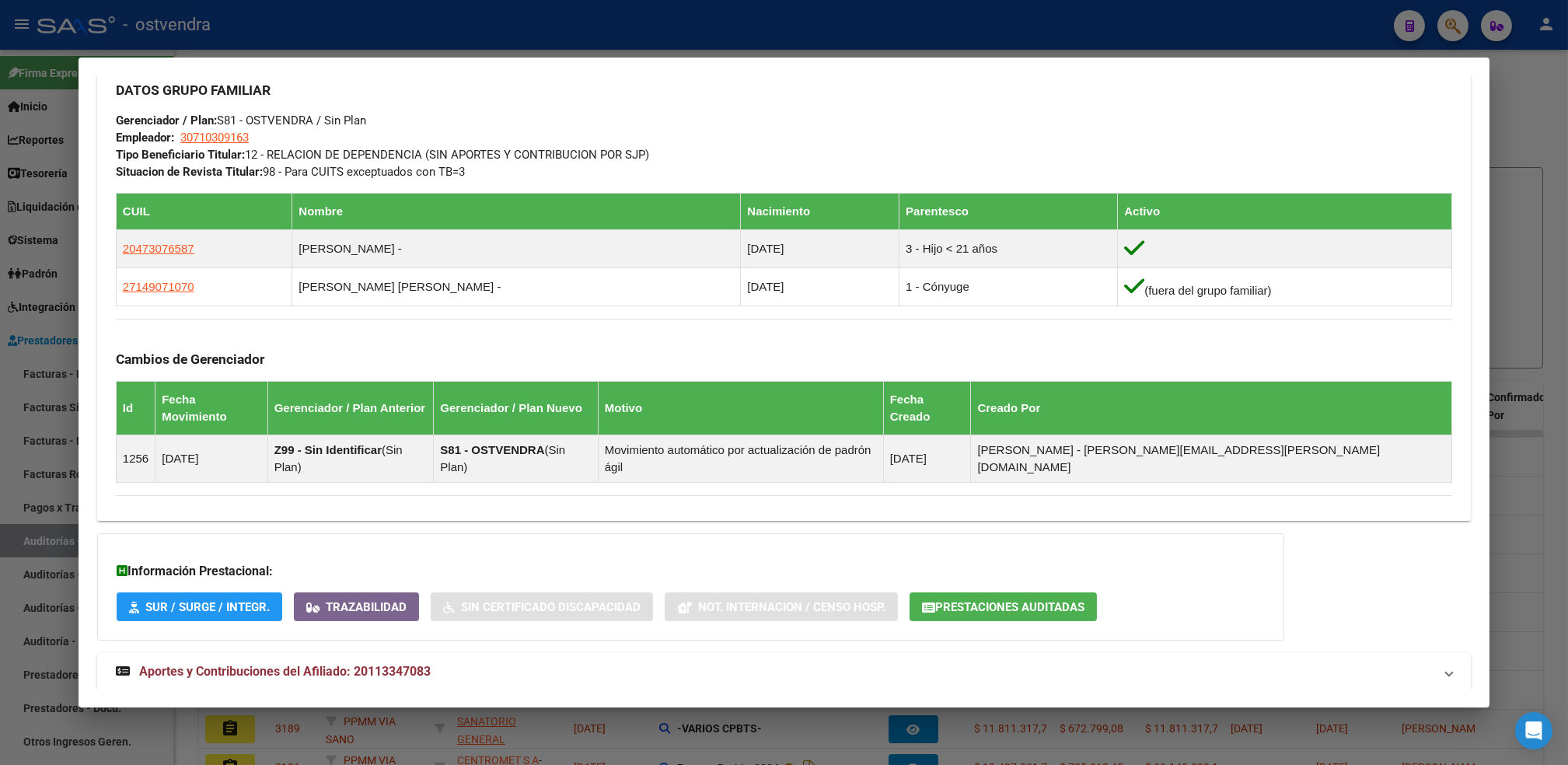
click at [1531, 104] on div at bounding box center [784, 382] width 1568 height 765
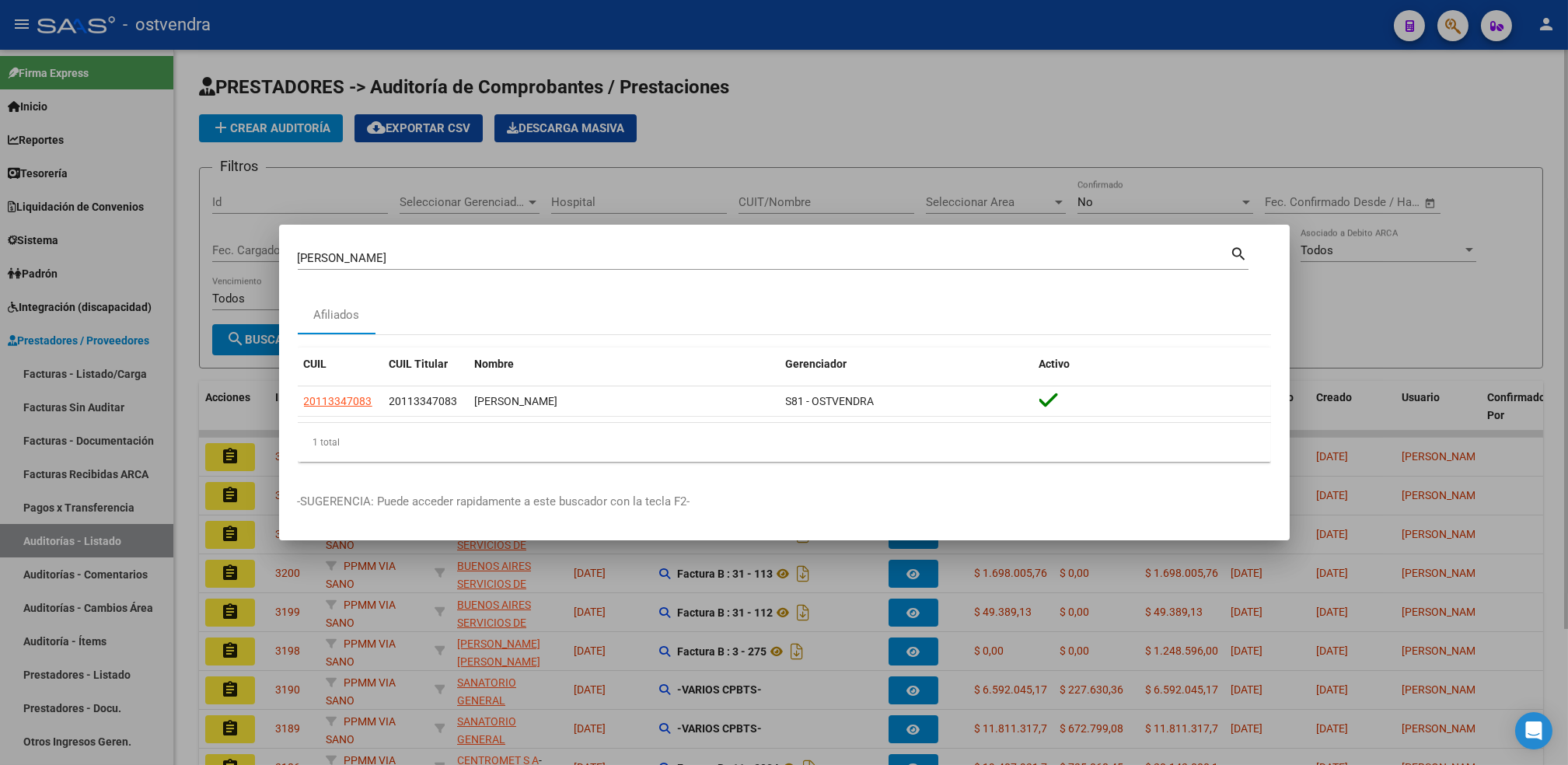
drag, startPoint x: 1200, startPoint y: 156, endPoint x: 1178, endPoint y: 169, distance: 25.6
click at [1201, 156] on div at bounding box center [784, 382] width 1568 height 765
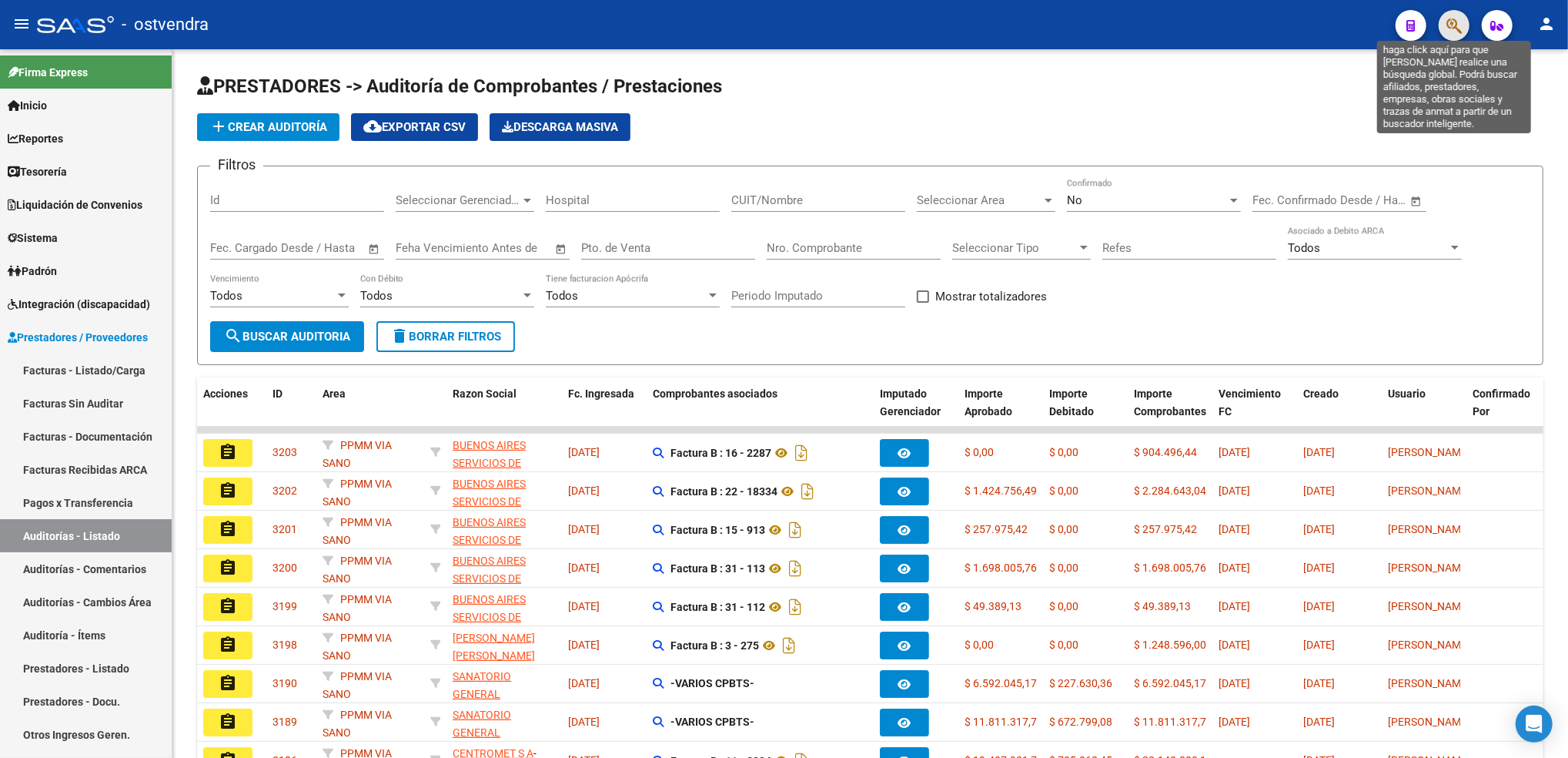
click at [1451, 21] on icon "button" at bounding box center [1454, 26] width 16 height 18
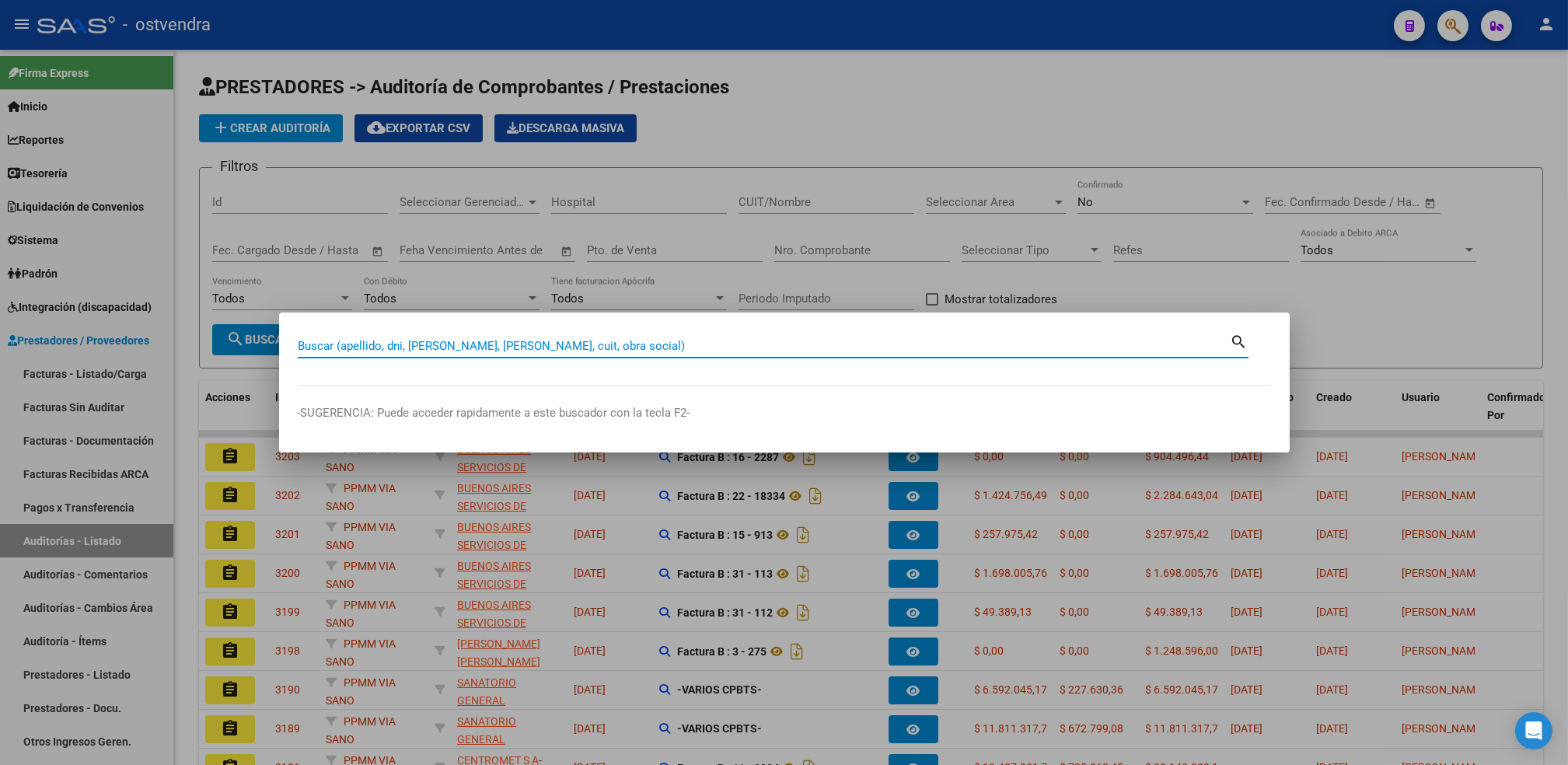
click at [792, 347] on input "Buscar (apellido, dni, [PERSON_NAME], [PERSON_NAME], cuit, obra social)" at bounding box center [765, 346] width 933 height 14
paste input "18214075"
type input "18214075"
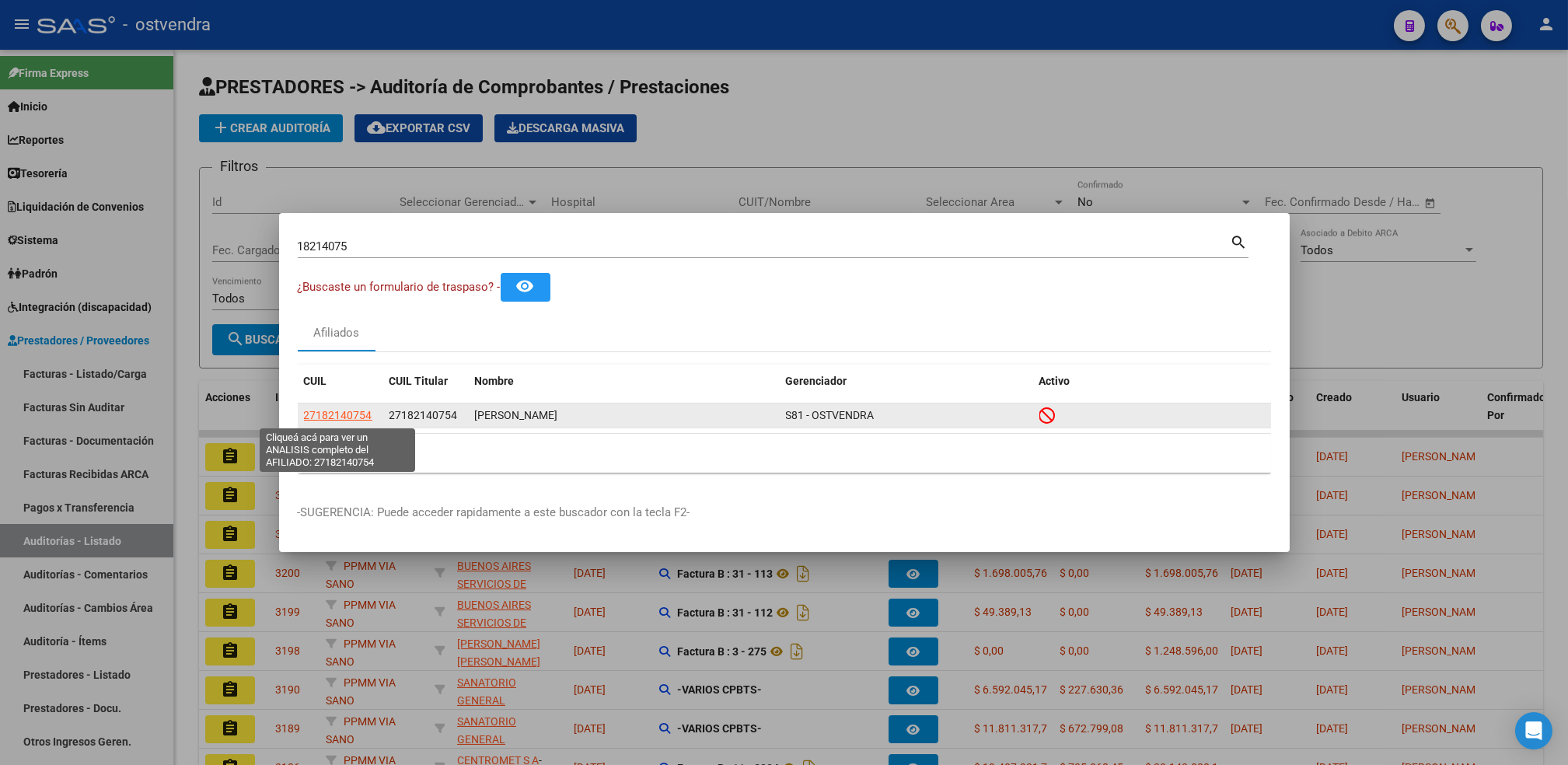
click at [345, 419] on span "27182140754" at bounding box center [338, 415] width 69 height 13
type textarea "27182140754"
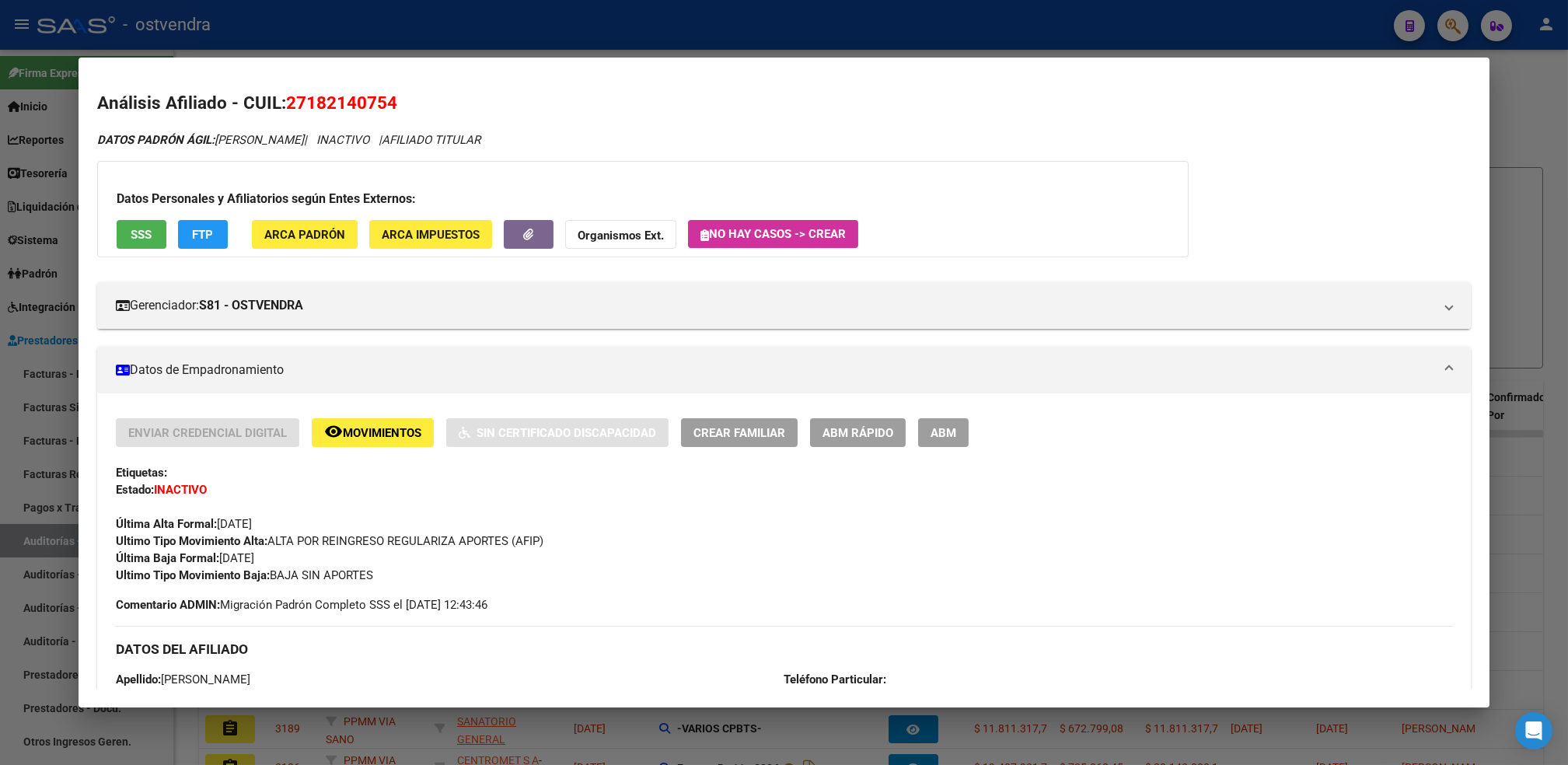
click at [1520, 100] on div at bounding box center [784, 382] width 1568 height 765
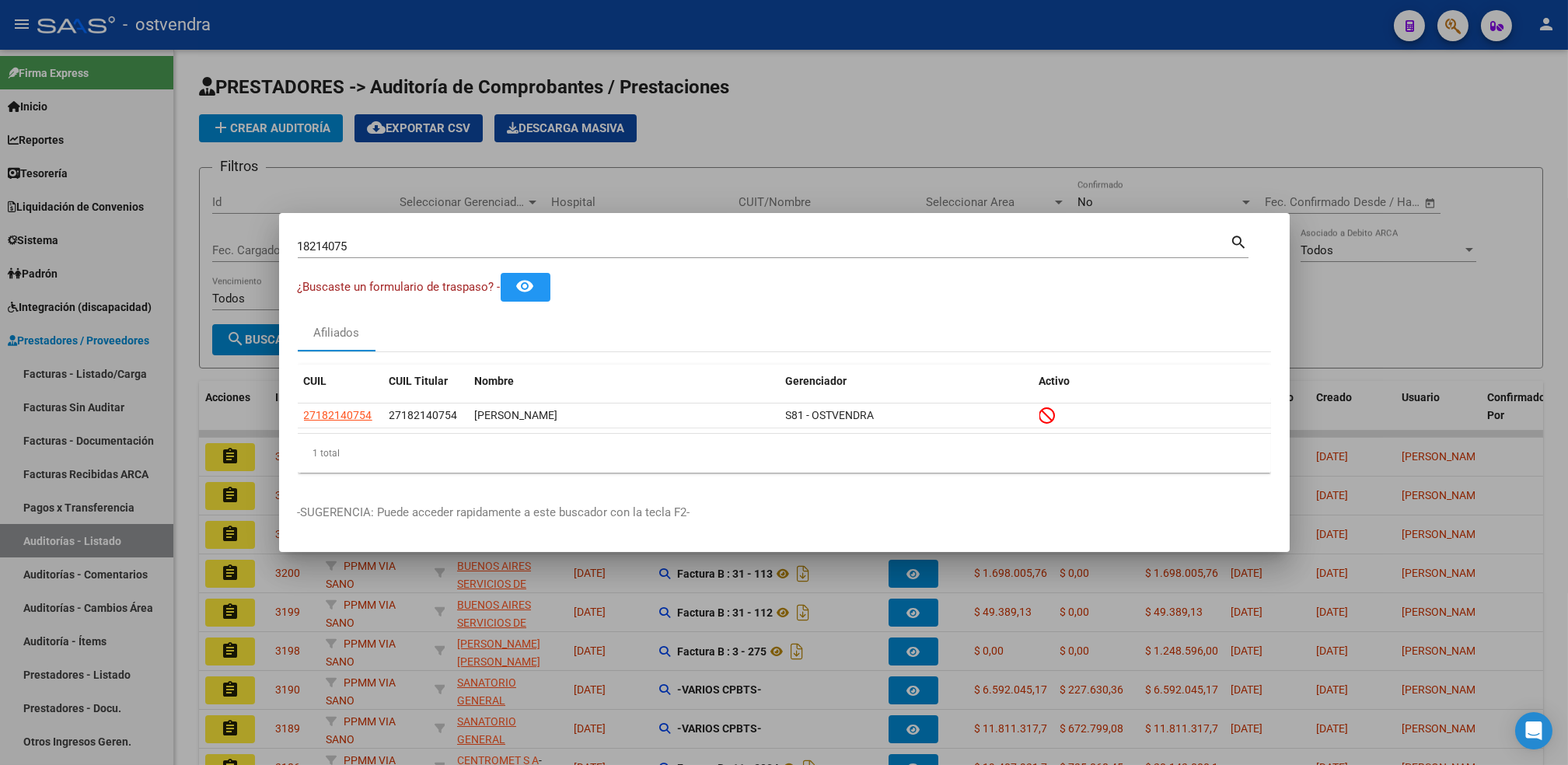
click at [1018, 60] on div at bounding box center [784, 382] width 1568 height 765
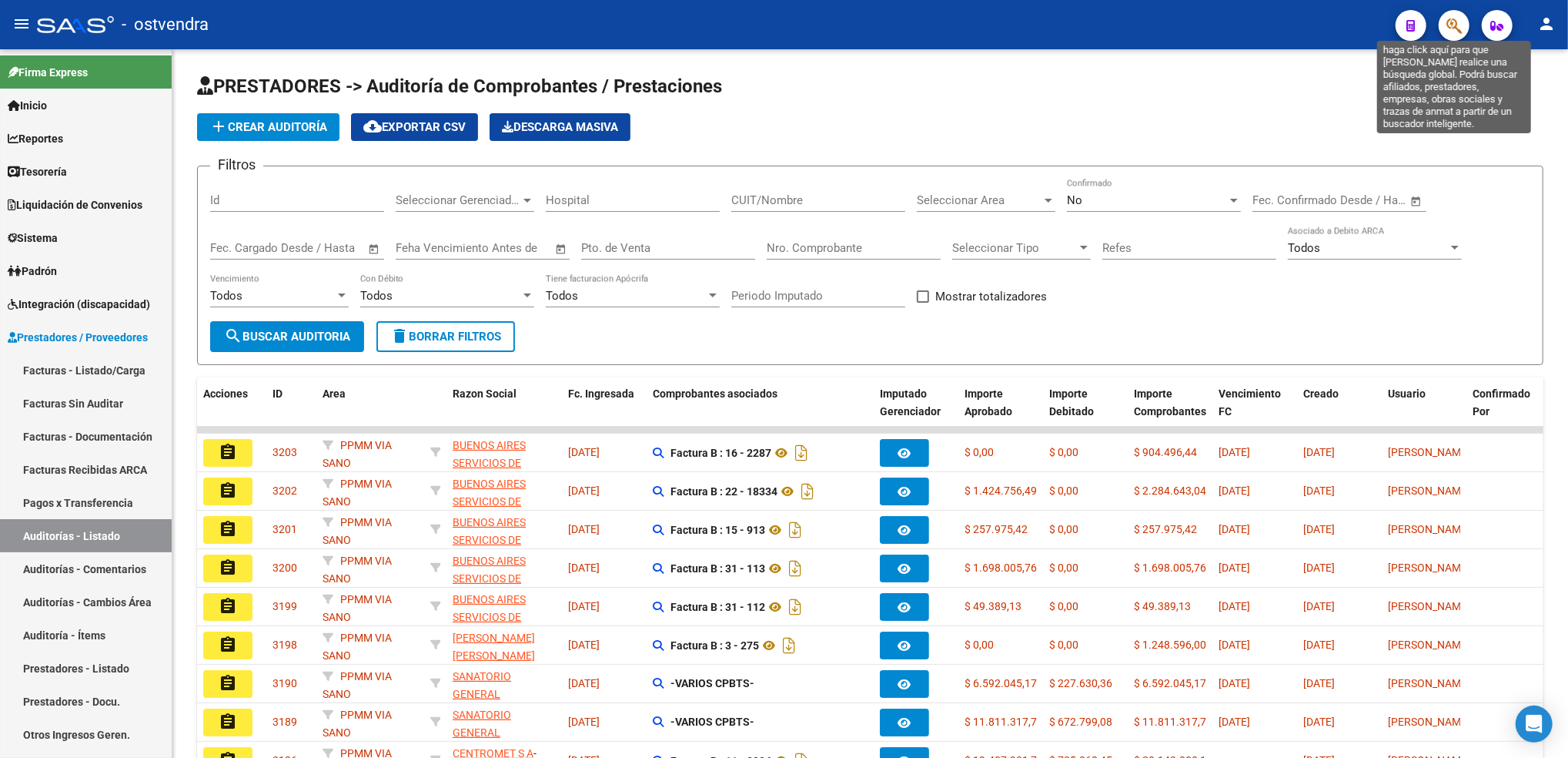
click at [1451, 20] on icon "button" at bounding box center [1454, 26] width 16 height 18
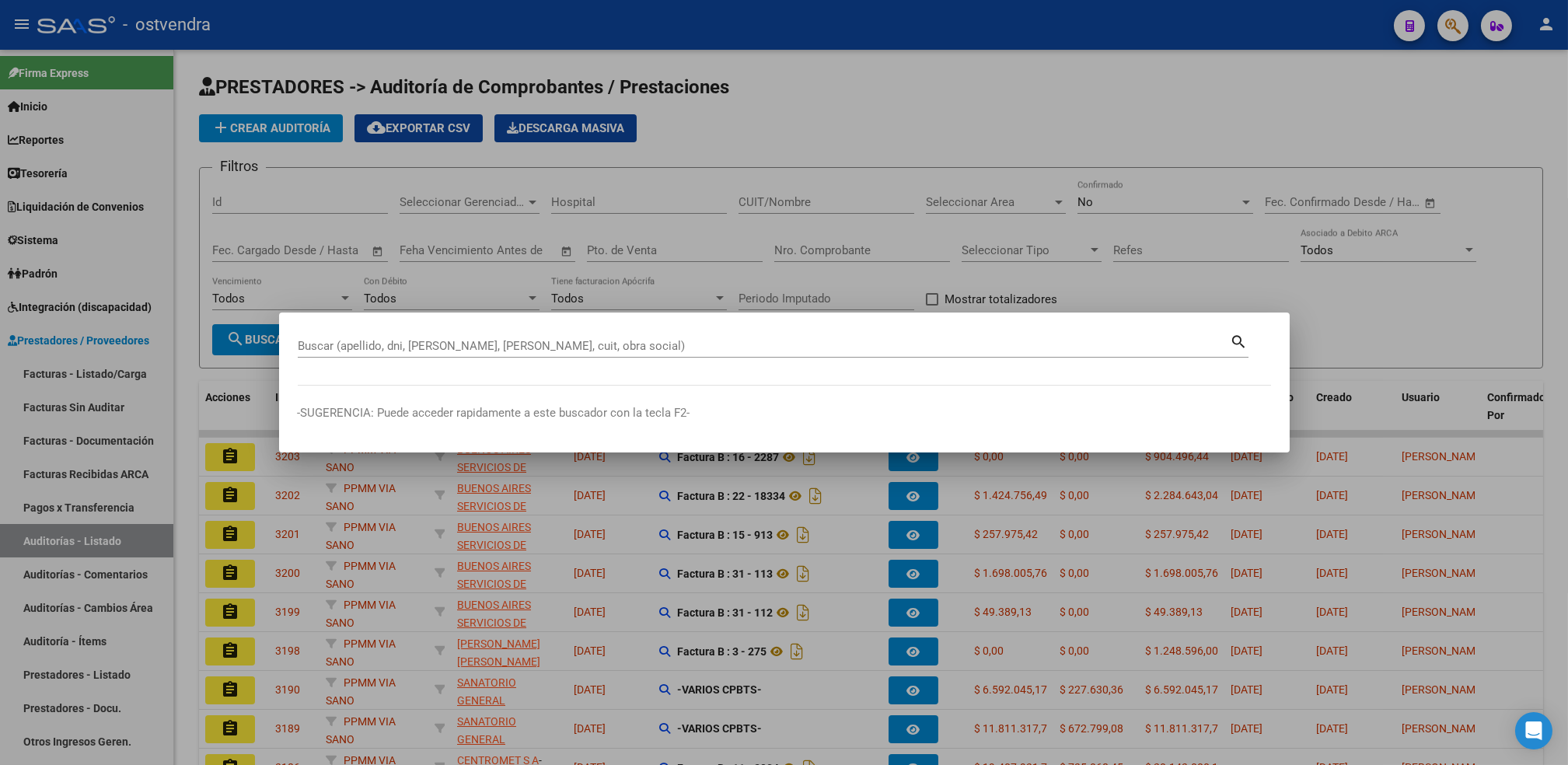
click at [713, 333] on div "Buscar (apellido, dni, [PERSON_NAME], nro traspaso, cuit, obra social) search" at bounding box center [773, 344] width 951 height 26
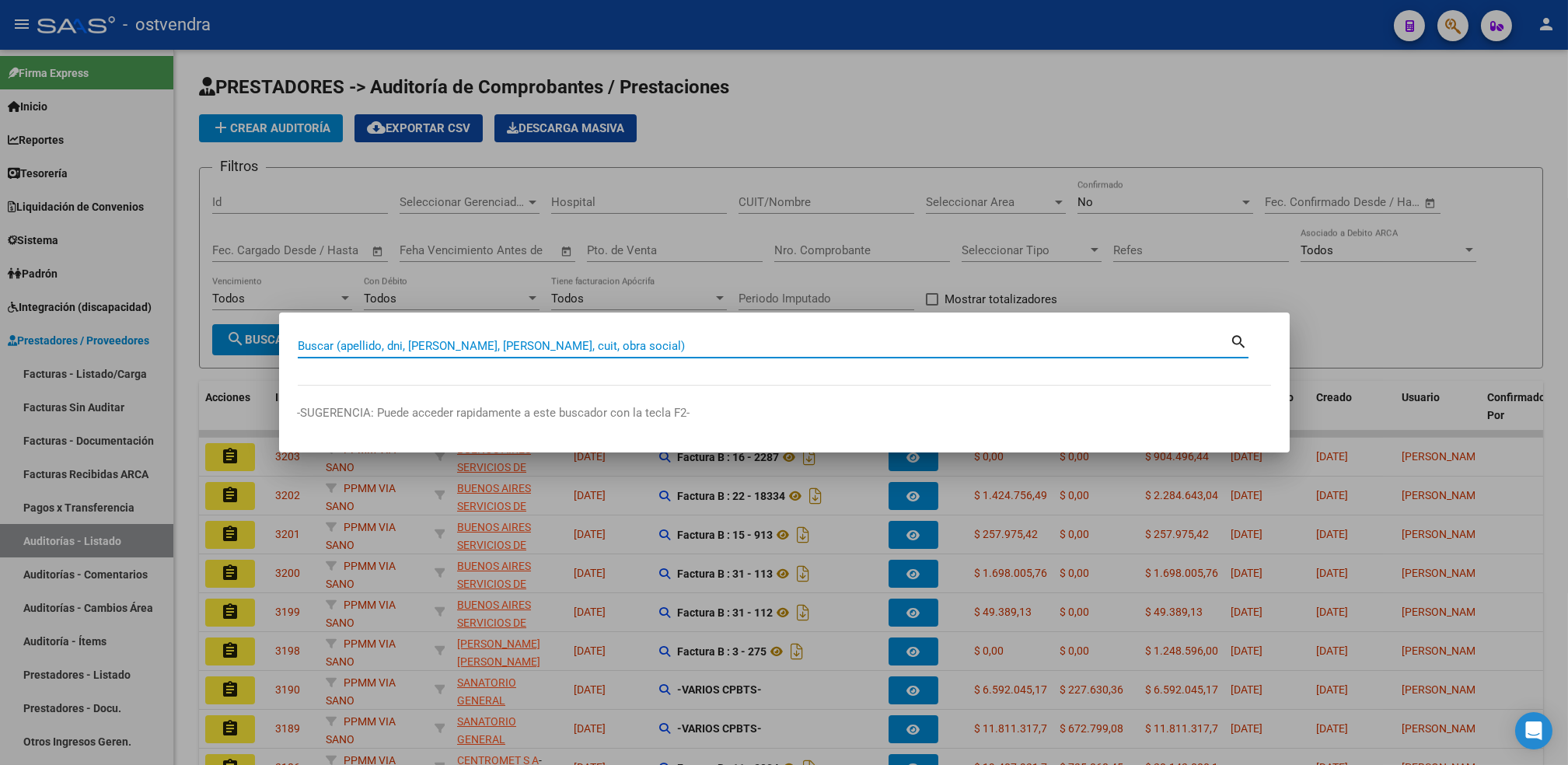
paste input "31.847.027"
type input "31847027"
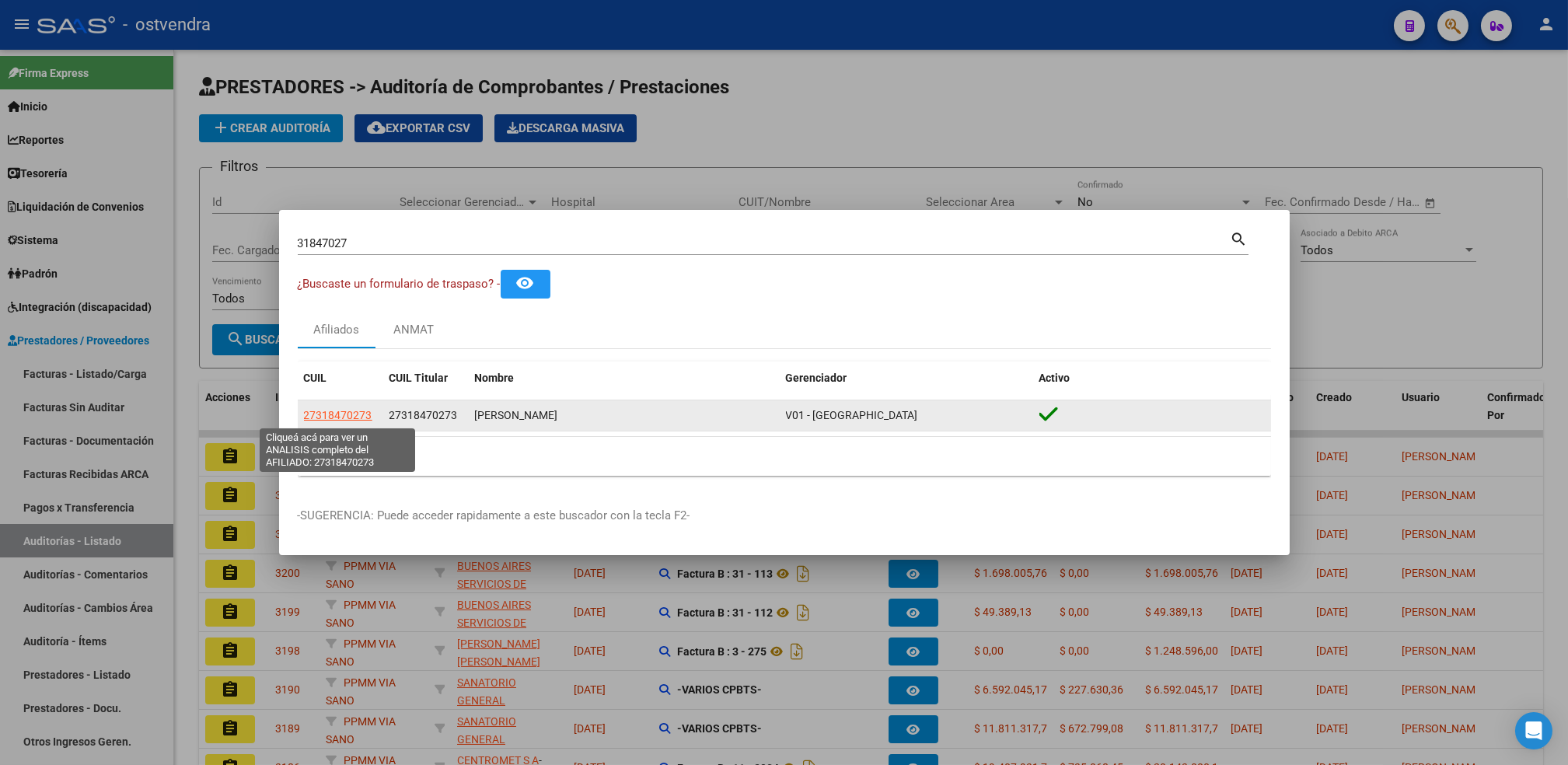
click at [349, 415] on span "27318470273" at bounding box center [338, 415] width 69 height 13
type textarea "27318470273"
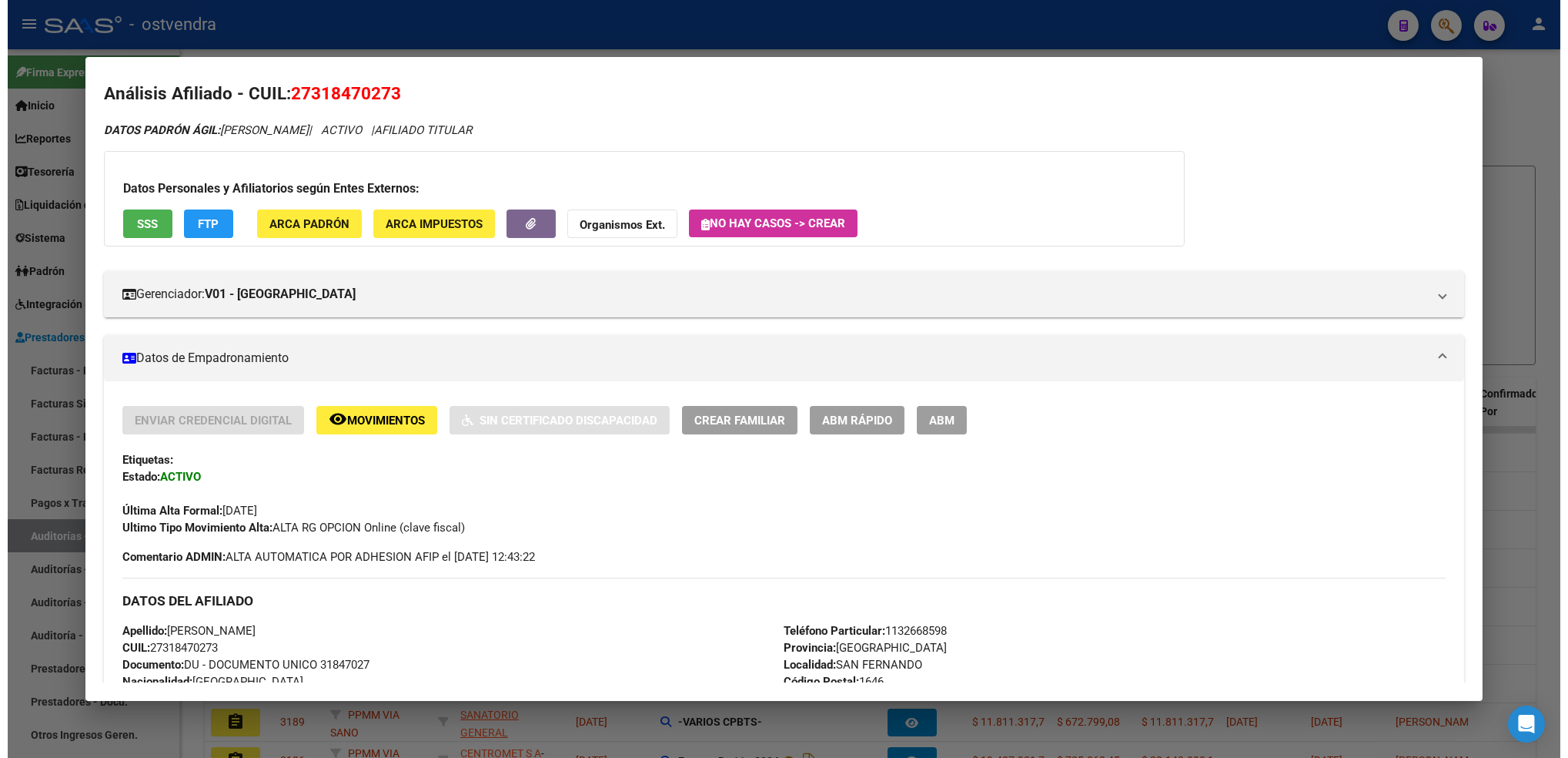
scroll to position [0, 0]
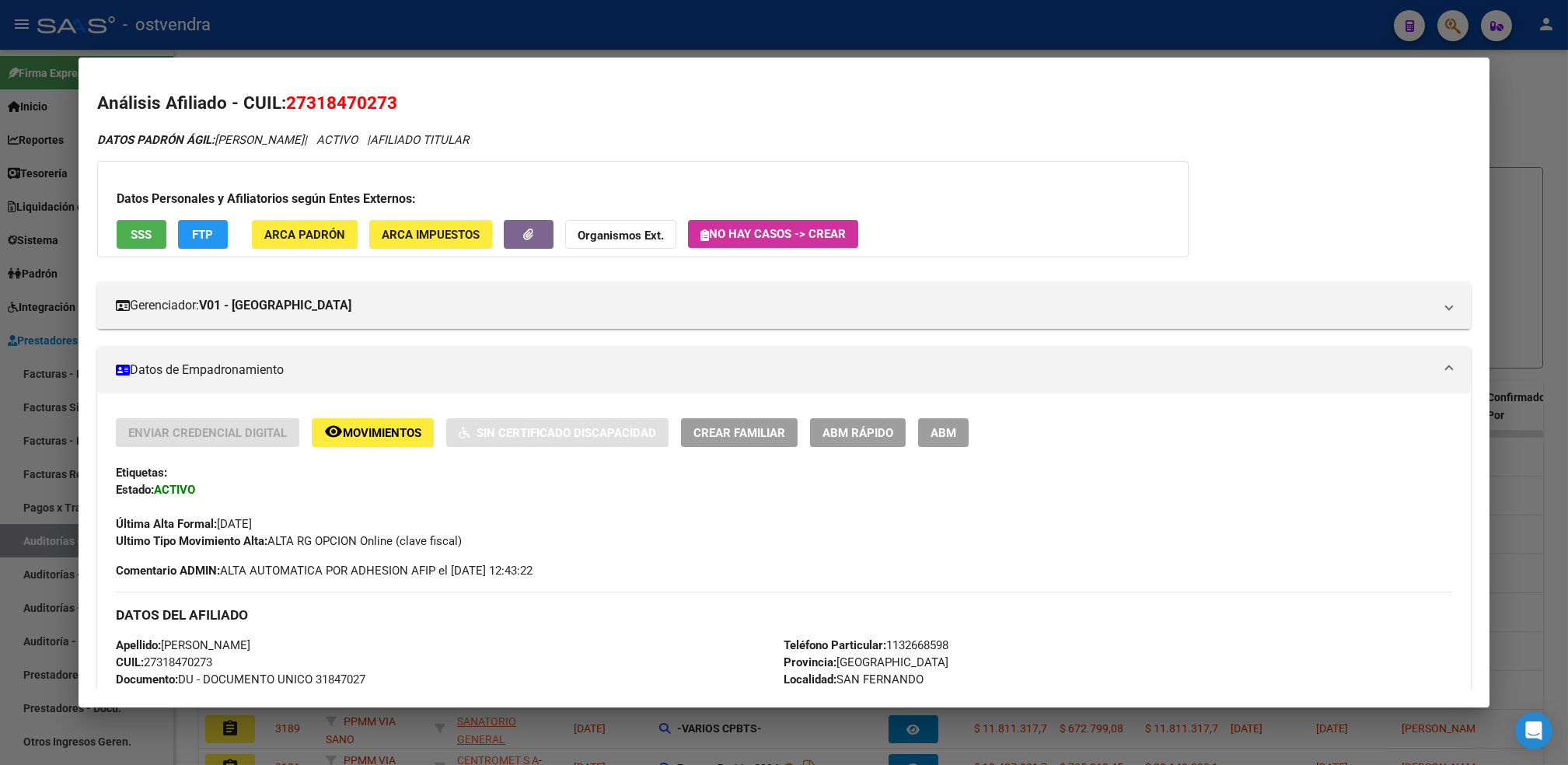
click at [1525, 89] on div at bounding box center [784, 382] width 1568 height 765
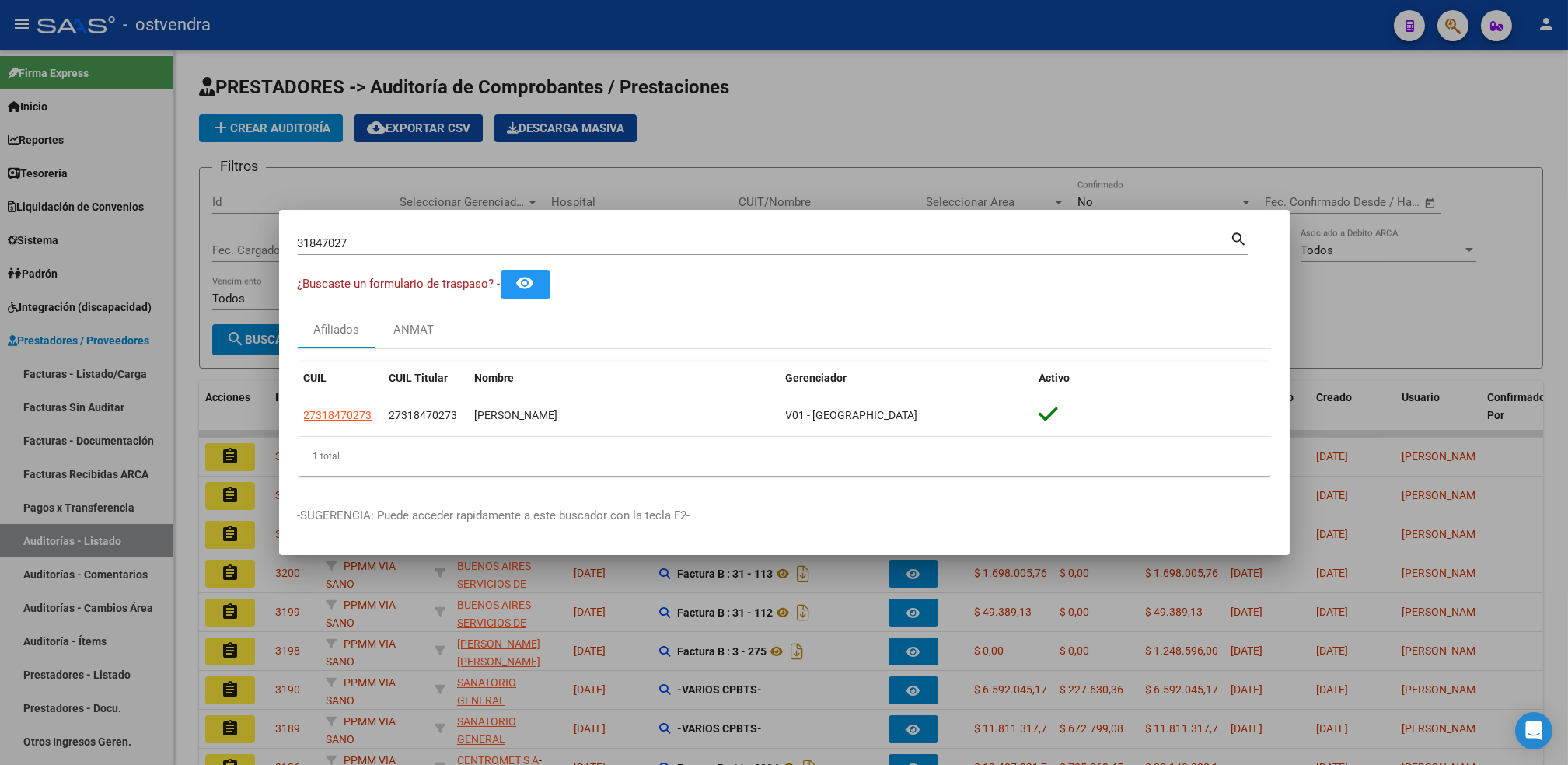
click at [1184, 98] on div at bounding box center [784, 382] width 1568 height 765
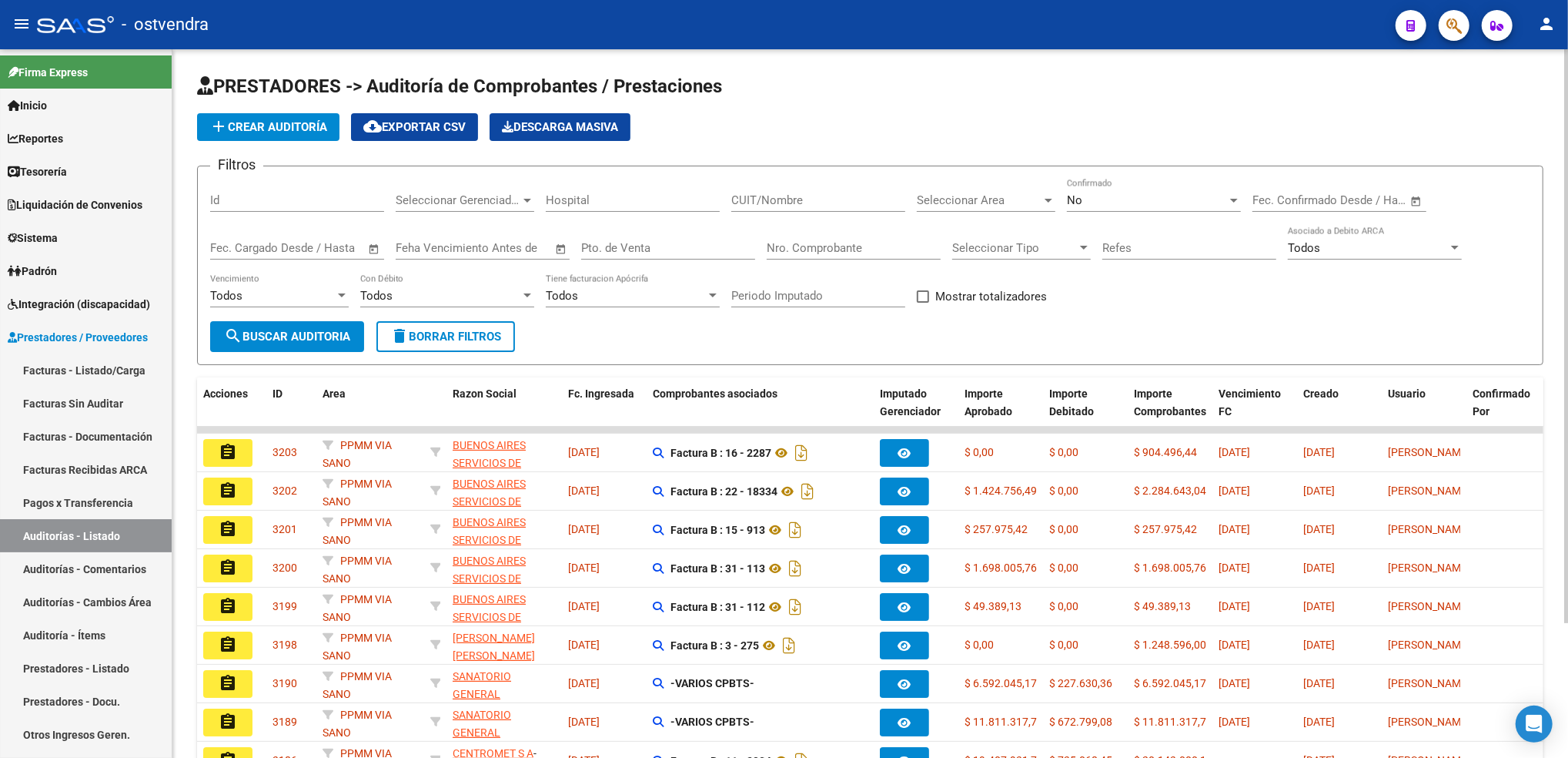
click at [1285, 85] on h1 "PRESTADORES -> Auditoría de Comprobantes / Prestaciones" at bounding box center [871, 87] width 1346 height 27
